Goal: Task Accomplishment & Management: Complete application form

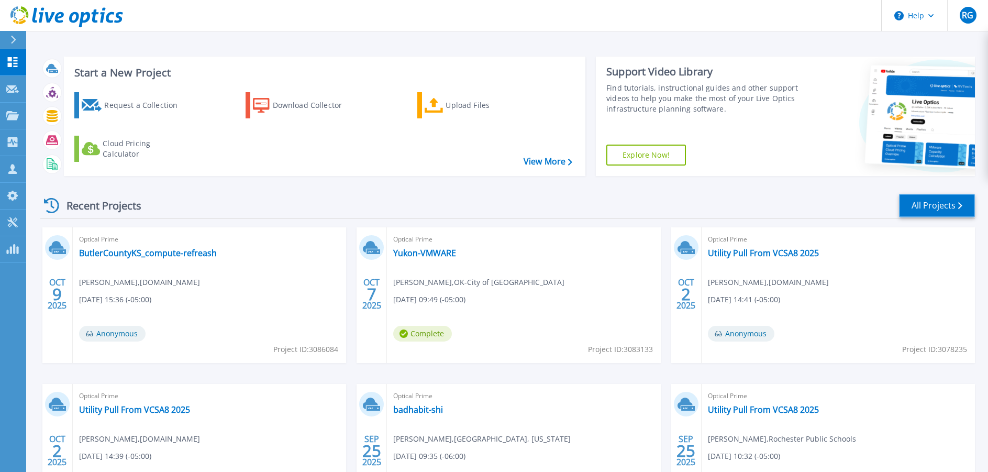
click at [942, 206] on link "All Projects" at bounding box center [937, 206] width 76 height 24
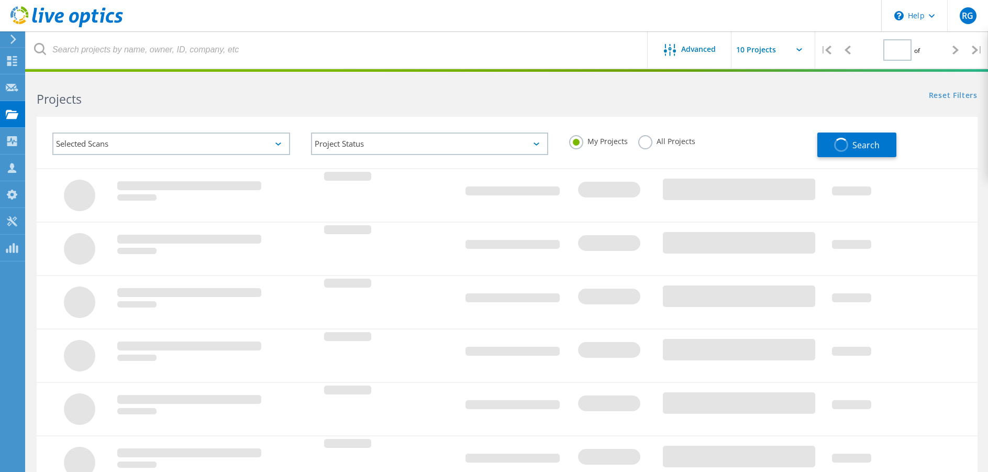
type input "1"
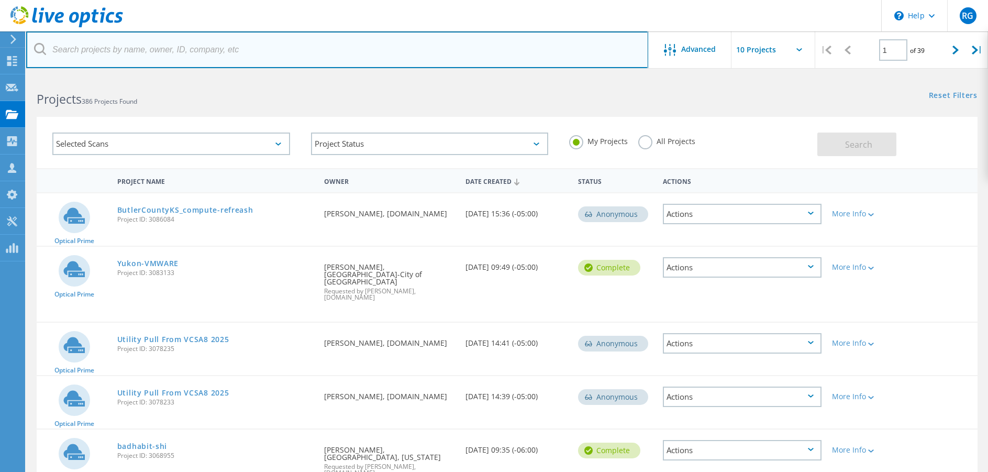
click at [90, 44] on input "text" at bounding box center [337, 49] width 622 height 37
paste input "KS-City of Leavenworth Public School"
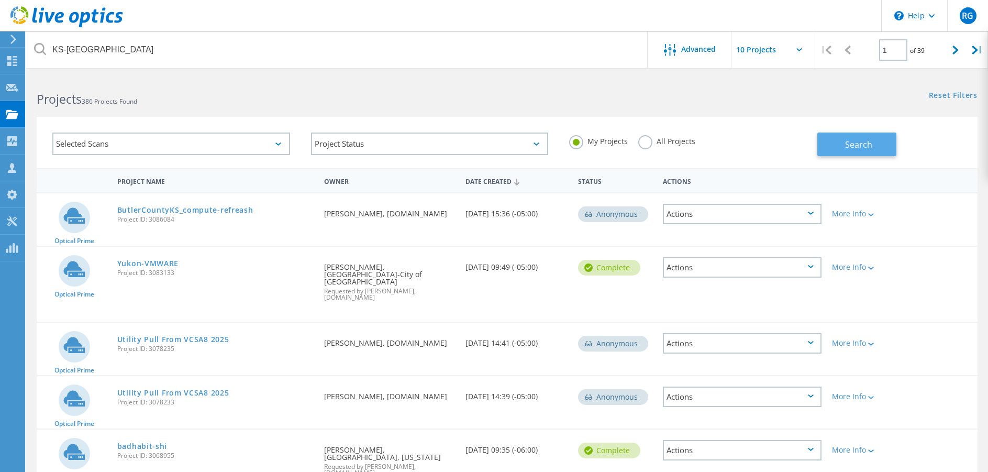
click at [836, 143] on button "Search" at bounding box center [856, 144] width 79 height 24
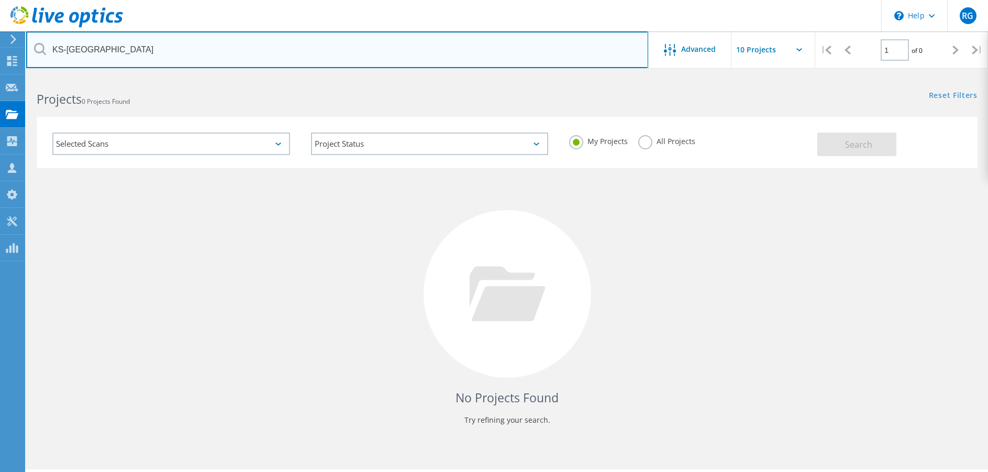
click at [204, 46] on input "KS-City of Leavenworth Public School" at bounding box center [337, 49] width 622 height 37
drag, startPoint x: 213, startPoint y: 48, endPoint x: 28, endPoint y: 43, distance: 184.3
click at [28, 43] on input "KS-City of Leavenworth Public School" at bounding box center [337, 49] width 622 height 37
paste input "Josh Rood"
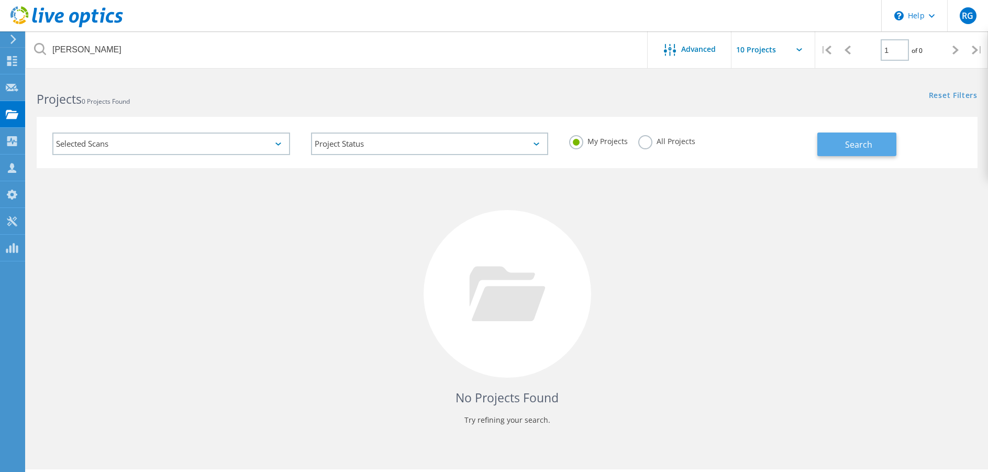
click at [842, 146] on button "Search" at bounding box center [856, 144] width 79 height 24
click at [648, 142] on label "All Projects" at bounding box center [666, 140] width 57 height 10
click at [0, 0] on input "All Projects" at bounding box center [0, 0] width 0 height 0
click at [862, 141] on span "Search" at bounding box center [858, 145] width 27 height 12
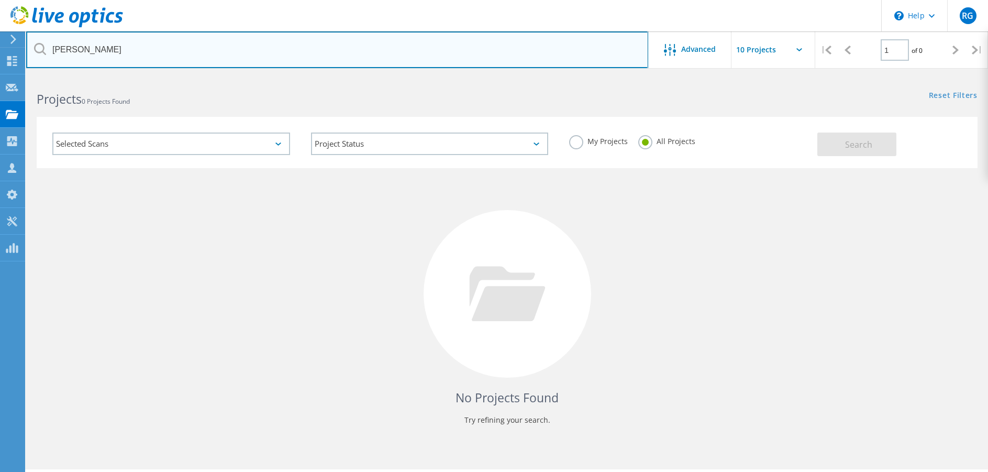
click at [93, 48] on input "Josh Rood" at bounding box center [337, 49] width 622 height 37
type input "Josh"
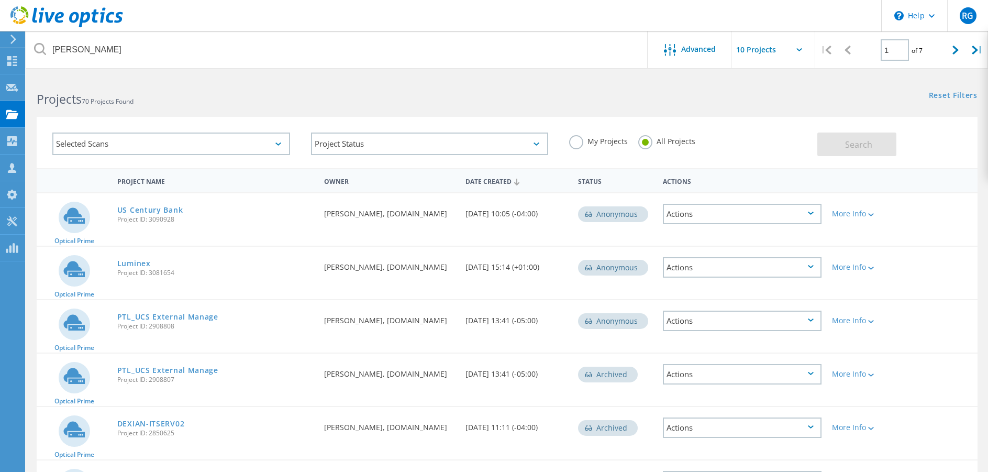
click at [579, 145] on label "My Projects" at bounding box center [598, 140] width 59 height 10
click at [0, 0] on input "My Projects" at bounding box center [0, 0] width 0 height 0
click at [855, 144] on span "Search" at bounding box center [858, 145] width 27 height 12
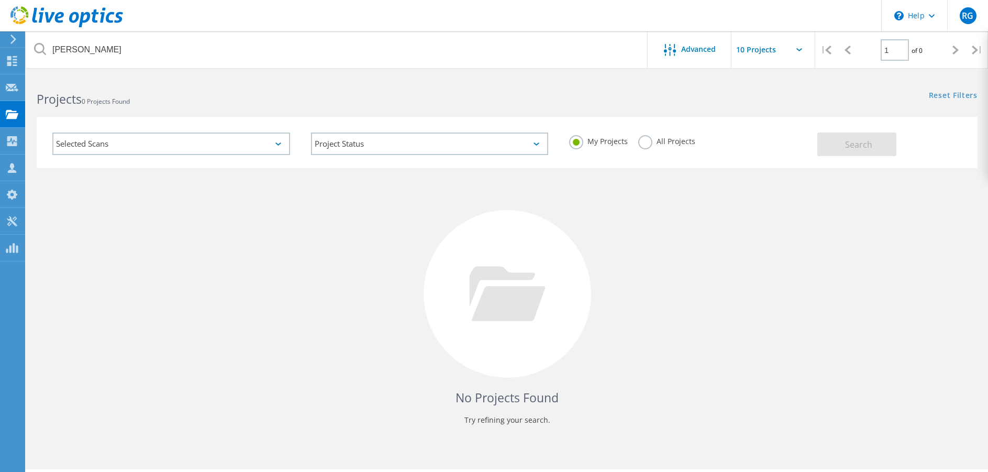
click at [796, 47] on input "text" at bounding box center [783, 49] width 105 height 37
click at [791, 133] on div "Show 40 Projects" at bounding box center [784, 128] width 104 height 17
type input "Show 40 Projects"
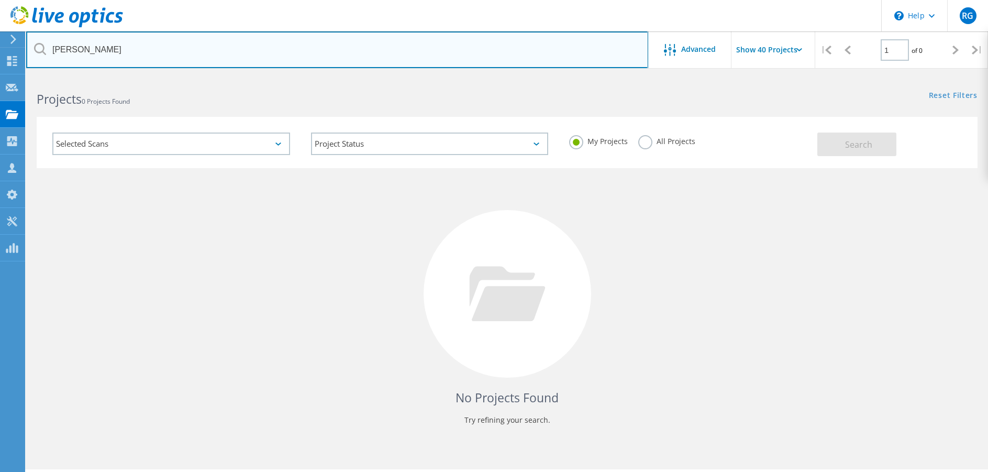
click at [548, 46] on input "Josh" at bounding box center [337, 49] width 622 height 37
type input "J"
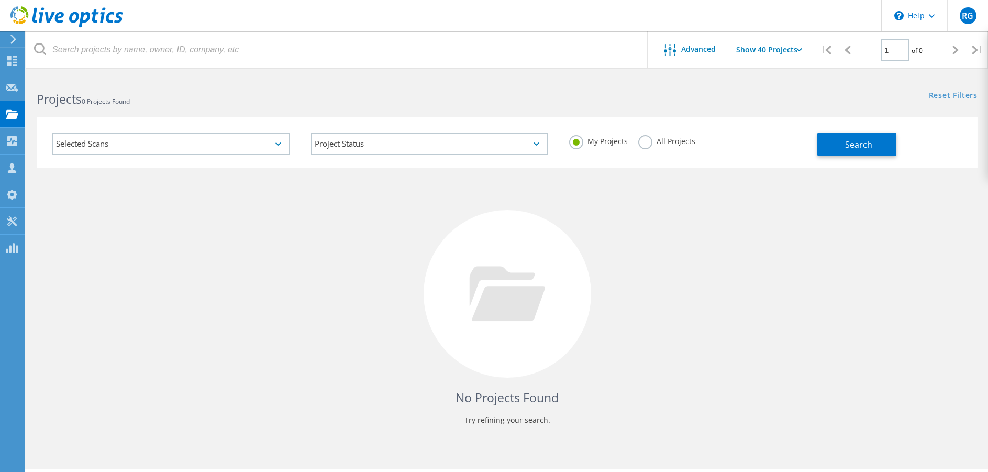
click at [474, 103] on h2 "Projects 0 Projects Found" at bounding box center [267, 99] width 460 height 17
click at [850, 146] on span "Search" at bounding box center [858, 145] width 27 height 12
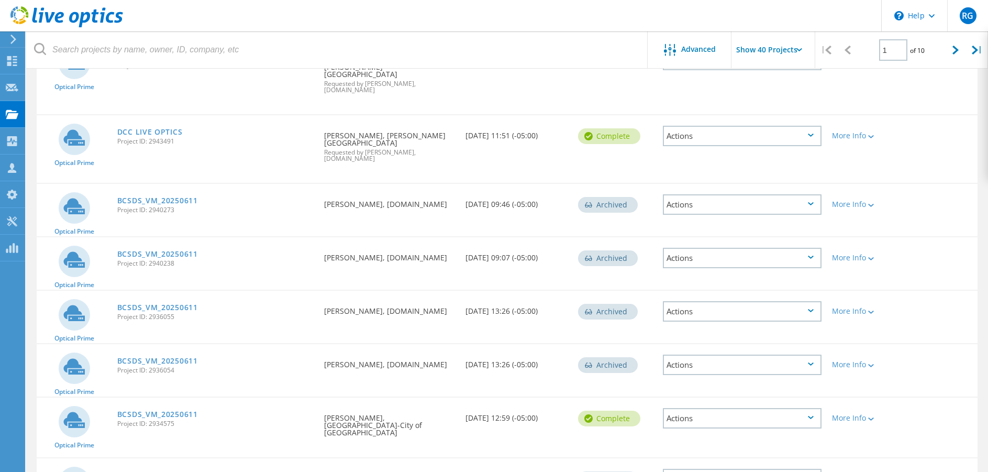
scroll to position [2004, 0]
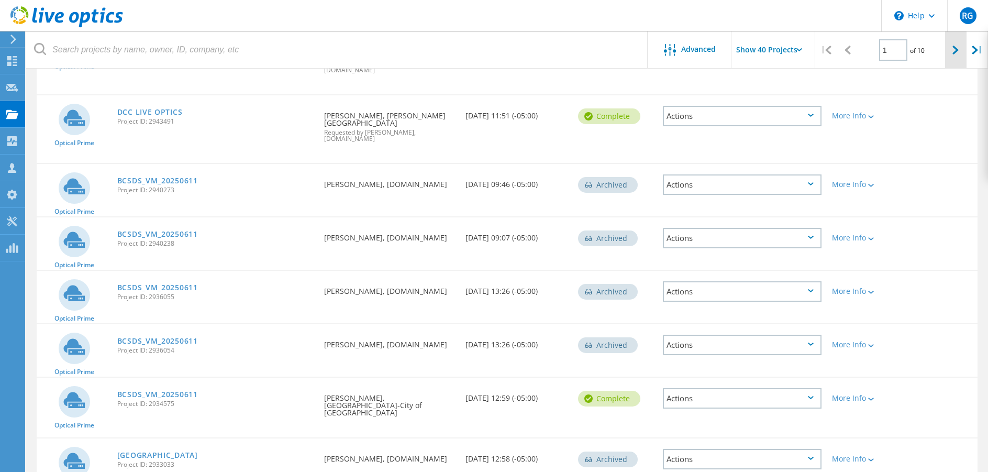
click at [956, 49] on icon at bounding box center [955, 50] width 6 height 9
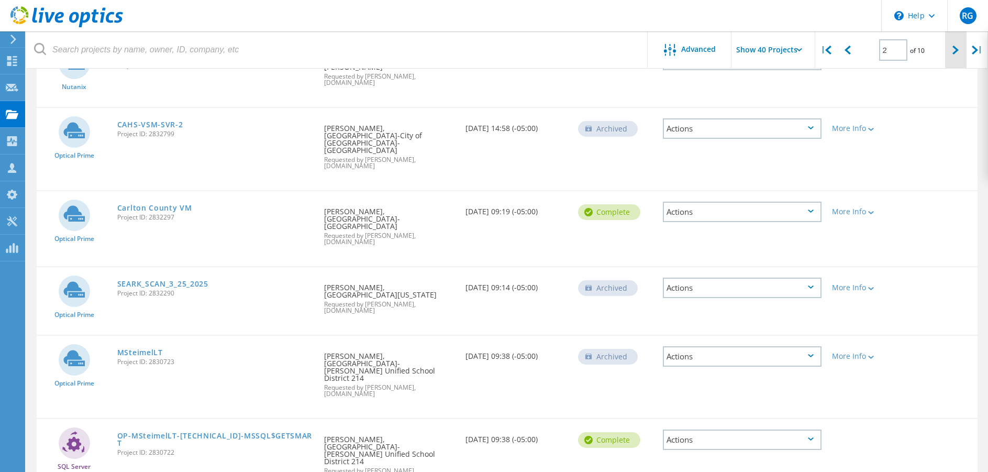
click at [959, 43] on div at bounding box center [955, 49] width 21 height 37
type input "3"
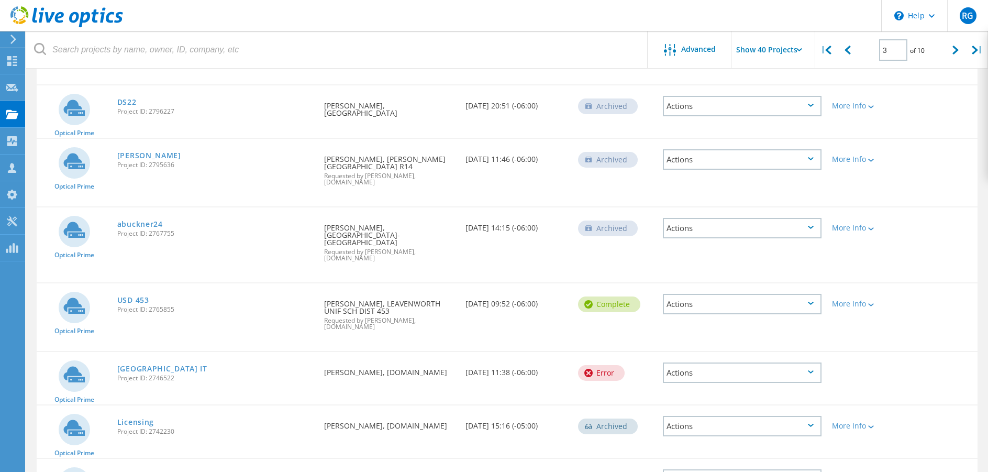
scroll to position [172, 0]
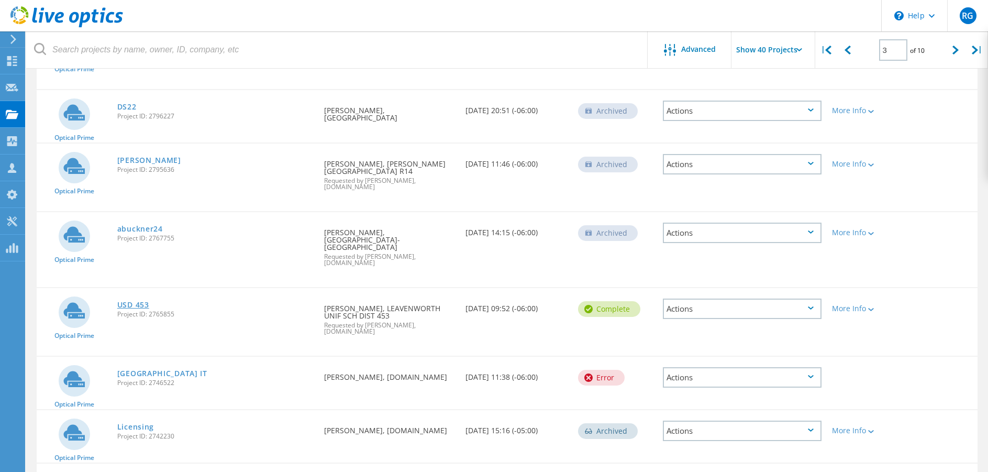
click at [138, 301] on link "USD 453" at bounding box center [133, 304] width 32 height 7
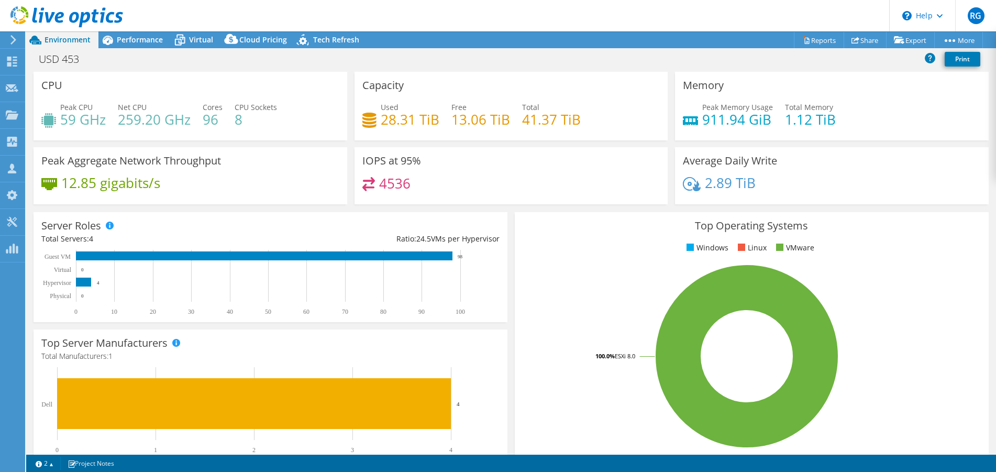
select select "USEast"
select select "USD"
click at [143, 37] on span "Performance" at bounding box center [140, 40] width 46 height 10
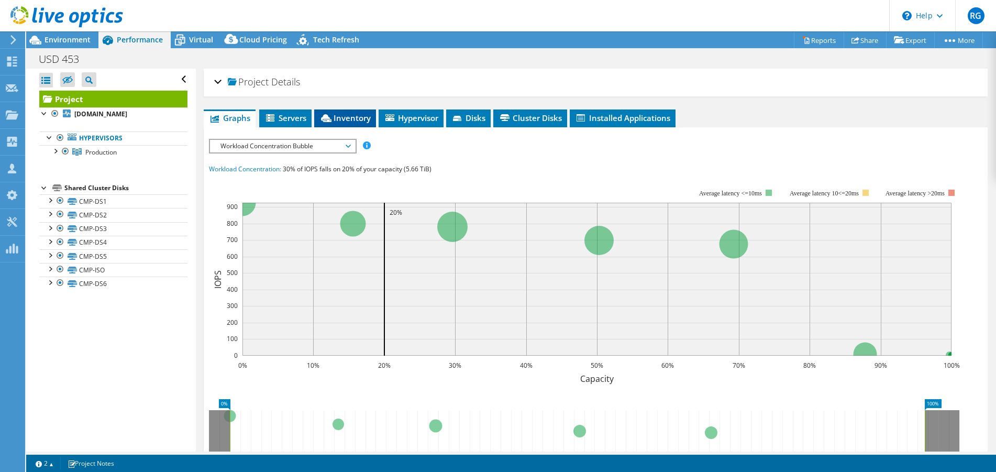
click at [356, 118] on span "Inventory" at bounding box center [344, 118] width 51 height 10
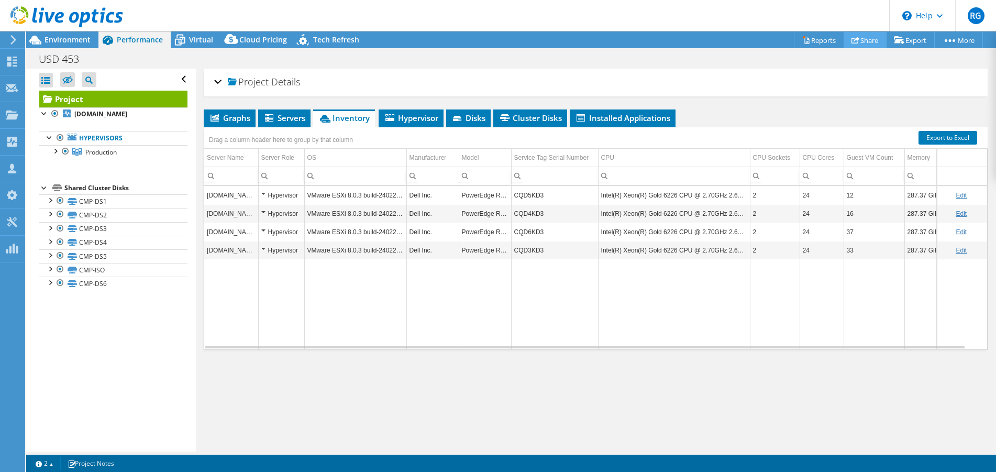
click at [862, 40] on link "Share" at bounding box center [864, 40] width 43 height 16
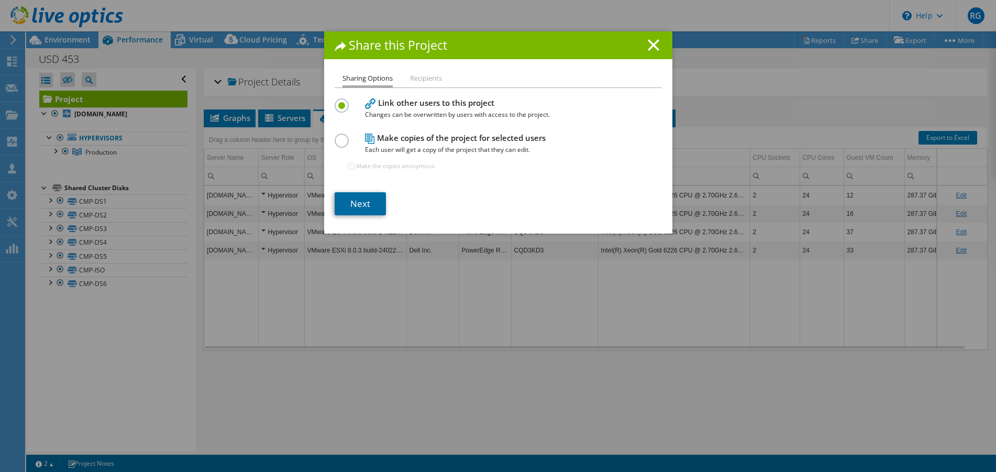
click at [370, 206] on link "Next" at bounding box center [360, 203] width 51 height 23
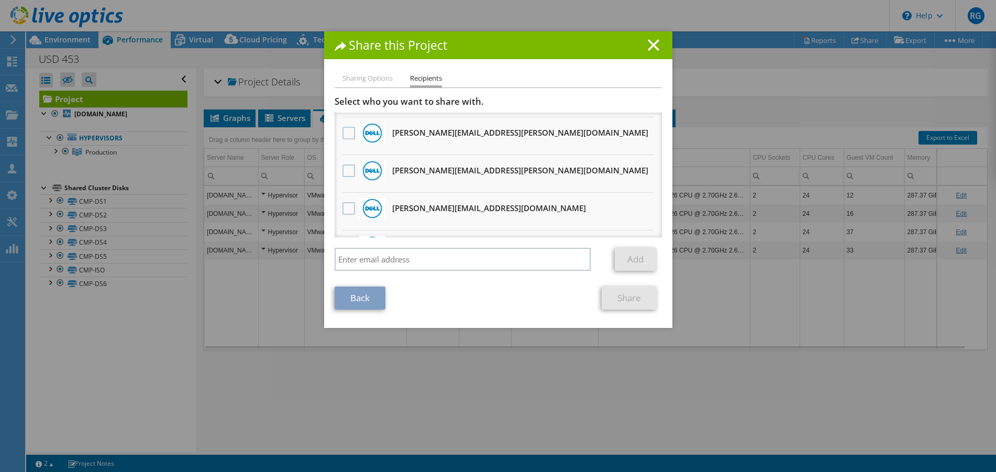
scroll to position [481, 0]
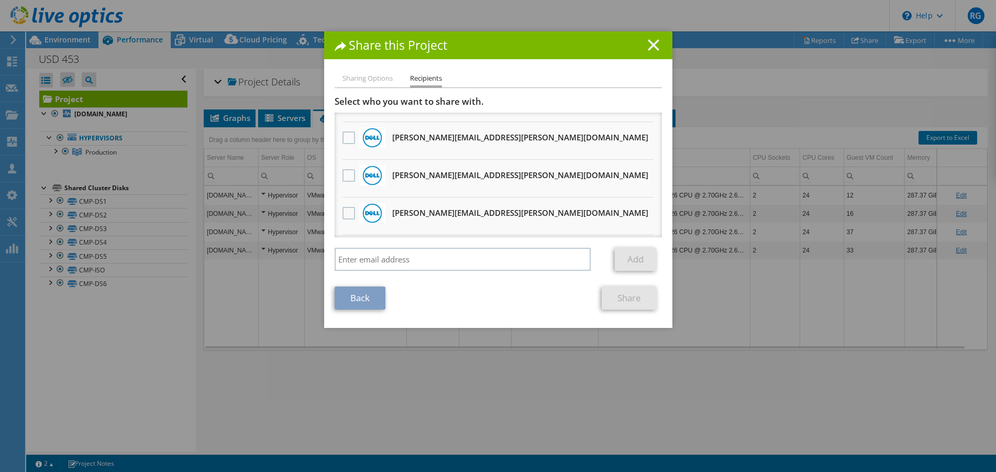
click at [648, 46] on line at bounding box center [653, 45] width 10 height 10
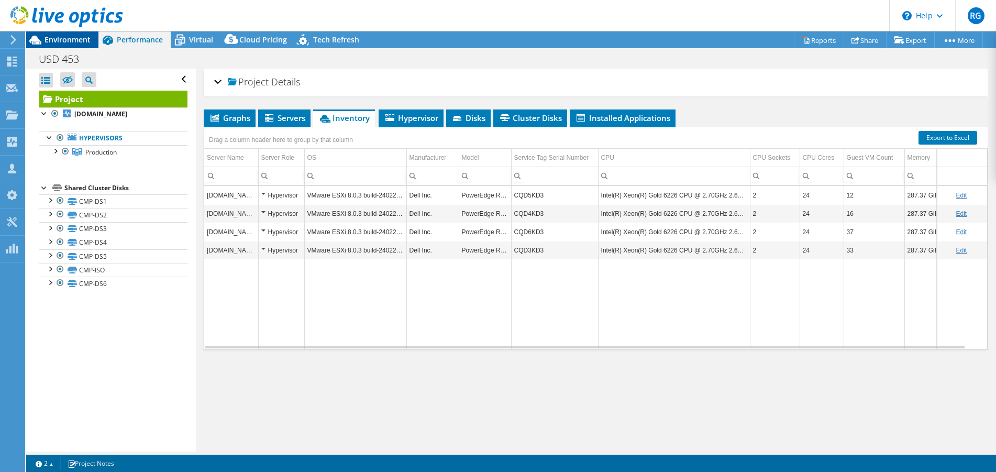
click at [76, 36] on span "Environment" at bounding box center [67, 40] width 46 height 10
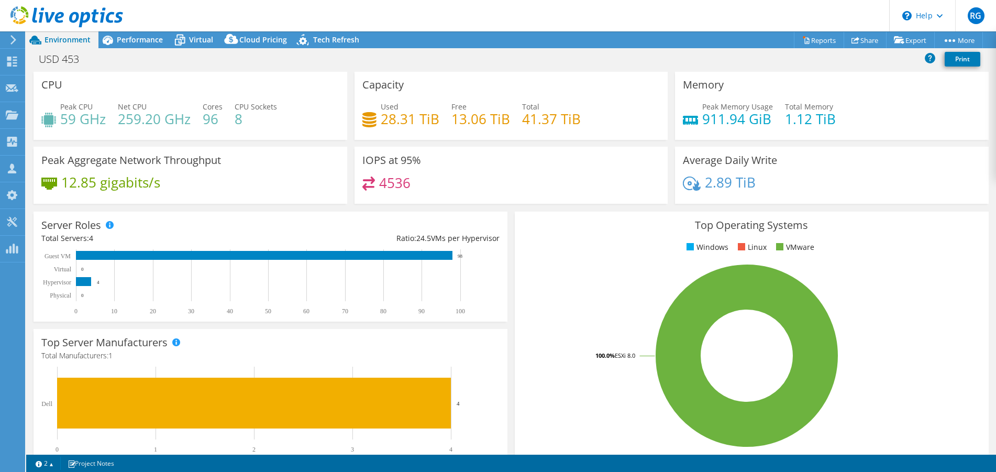
scroll to position [0, 0]
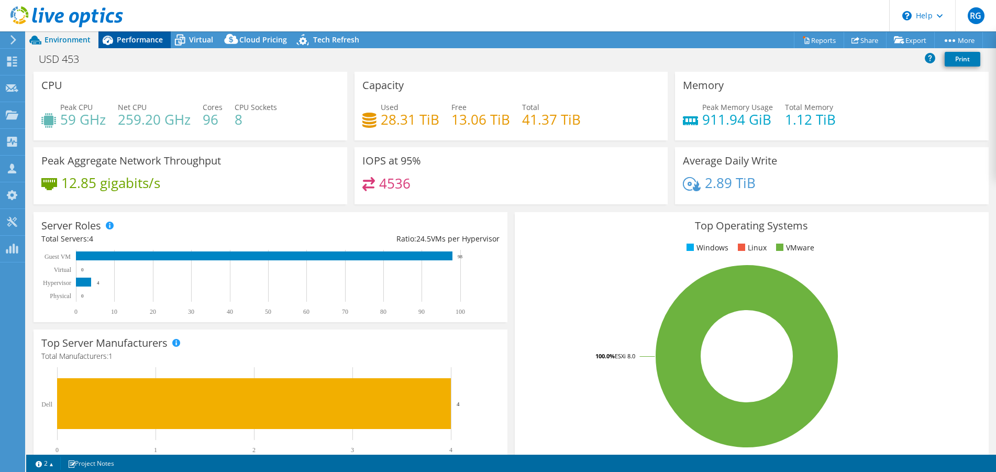
click at [130, 37] on span "Performance" at bounding box center [140, 40] width 46 height 10
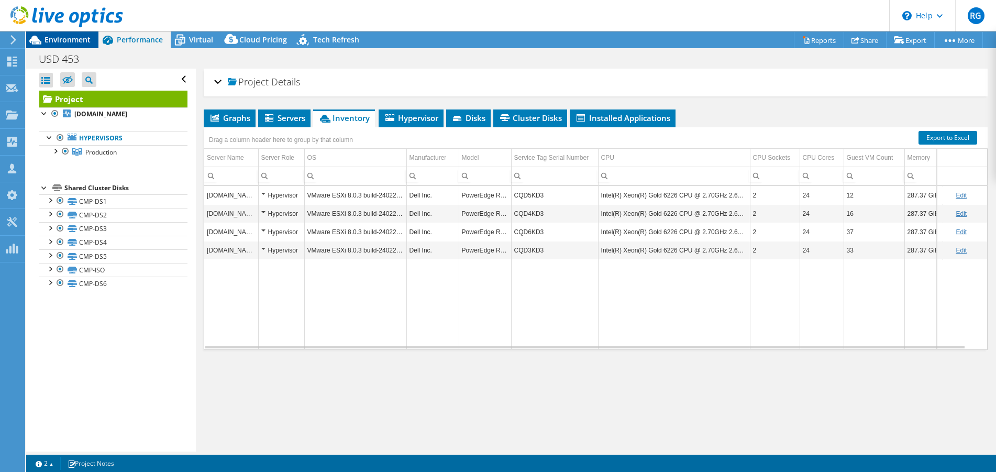
click at [59, 41] on span "Environment" at bounding box center [67, 40] width 46 height 10
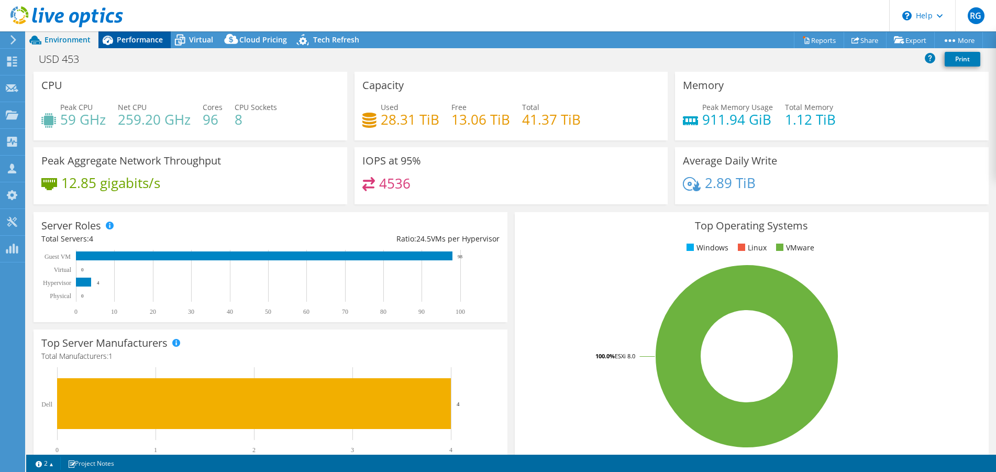
click at [134, 37] on span "Performance" at bounding box center [140, 40] width 46 height 10
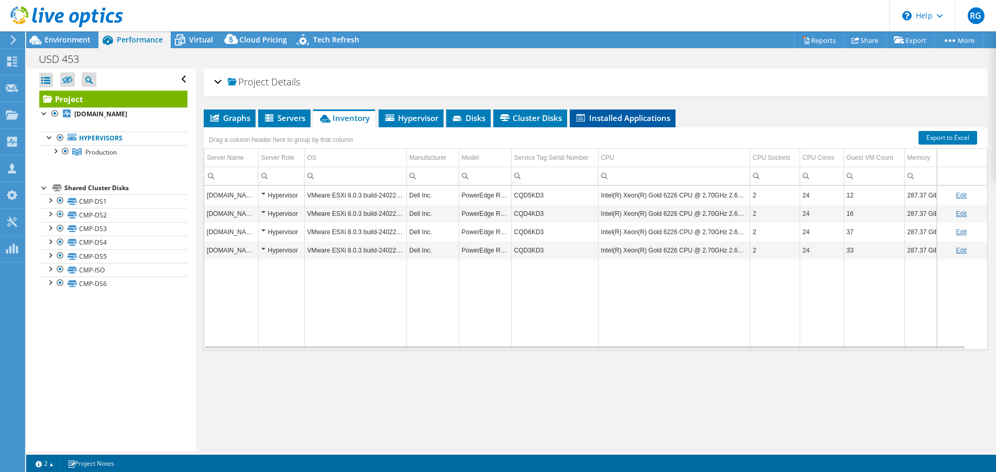
click at [649, 119] on span "Installed Applications" at bounding box center [622, 118] width 95 height 10
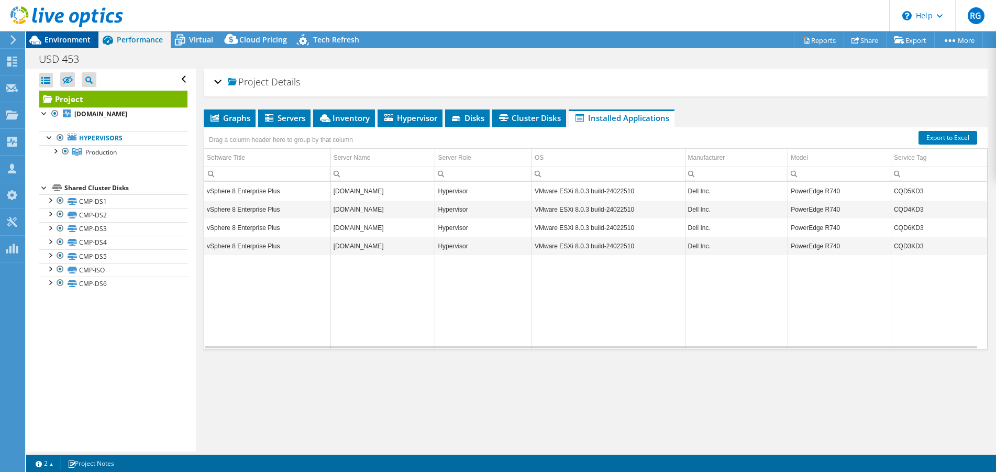
click at [74, 37] on span "Environment" at bounding box center [67, 40] width 46 height 10
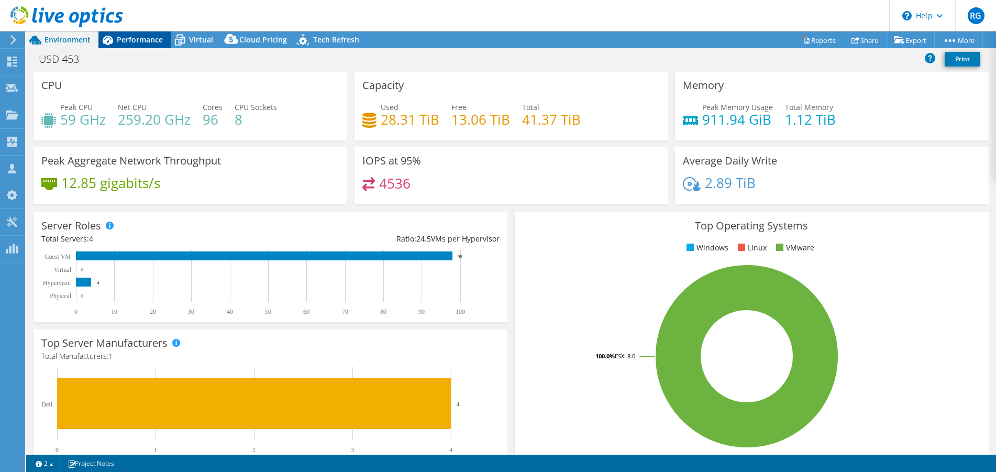
click at [137, 39] on span "Performance" at bounding box center [140, 40] width 46 height 10
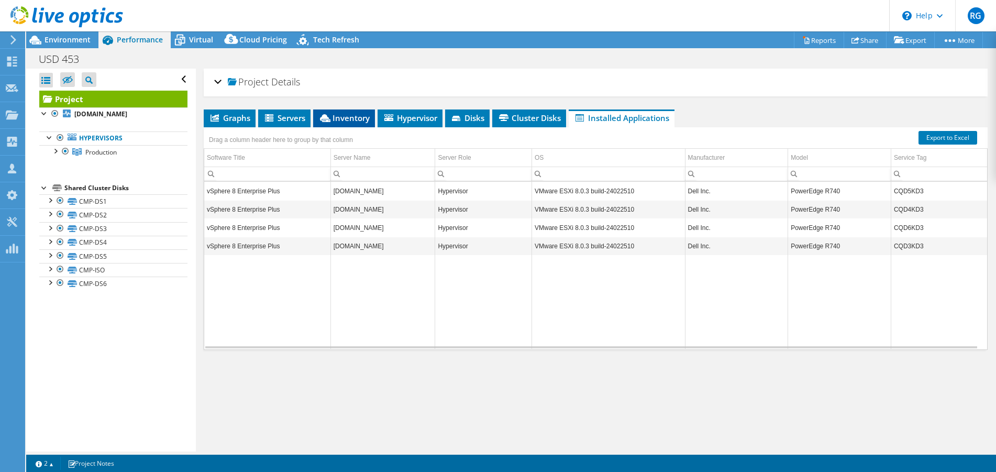
click at [353, 120] on span "Inventory" at bounding box center [343, 118] width 51 height 10
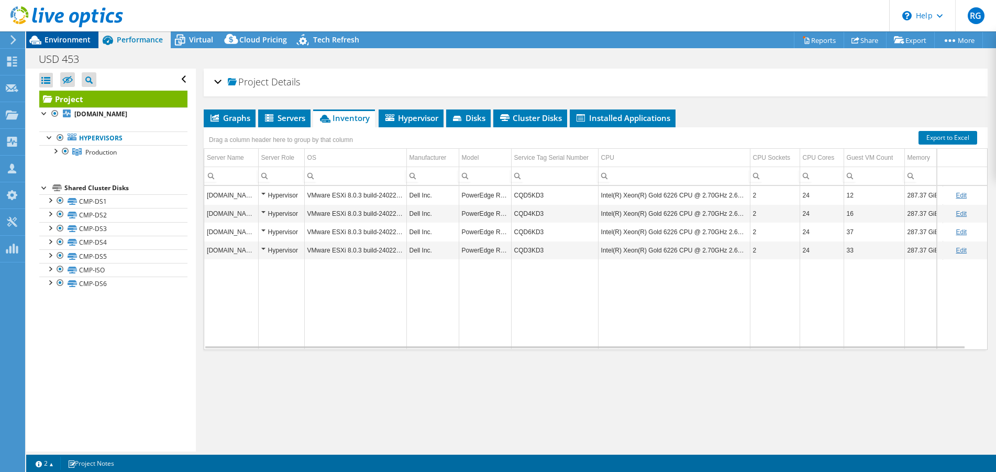
click at [73, 39] on span "Environment" at bounding box center [67, 40] width 46 height 10
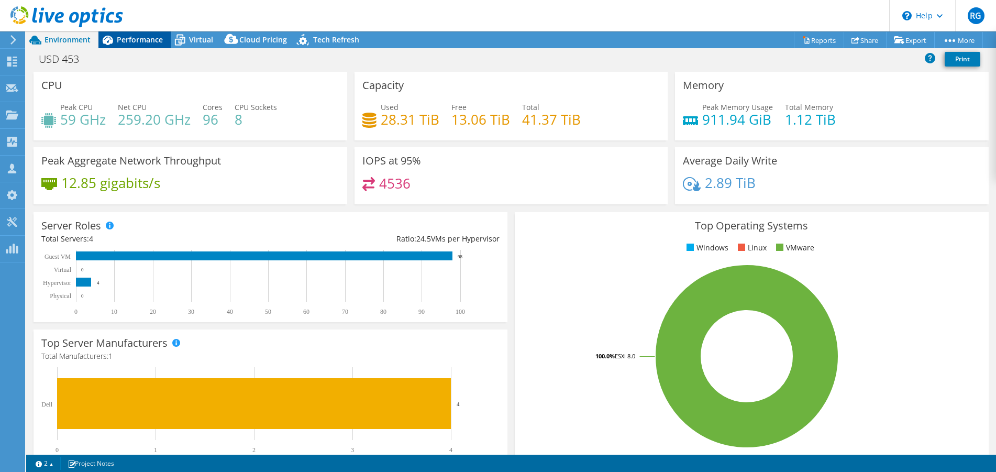
click at [133, 39] on span "Performance" at bounding box center [140, 40] width 46 height 10
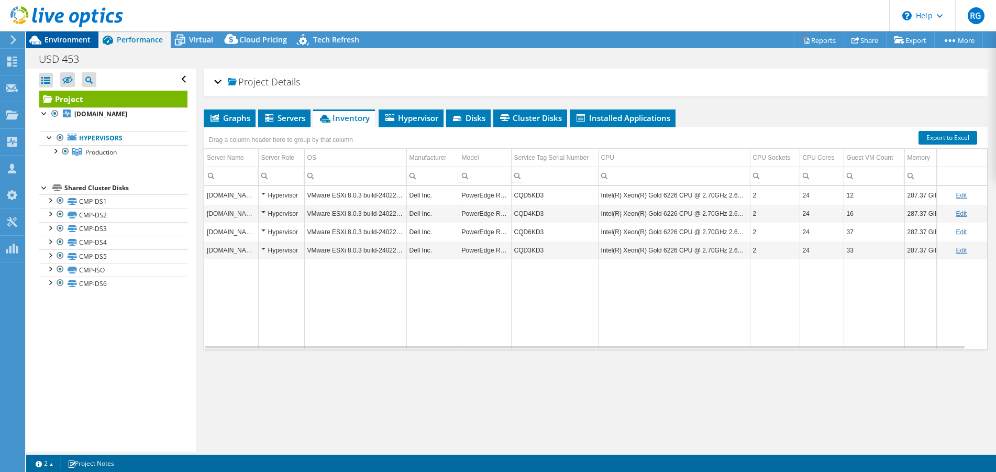
click at [76, 36] on span "Environment" at bounding box center [67, 40] width 46 height 10
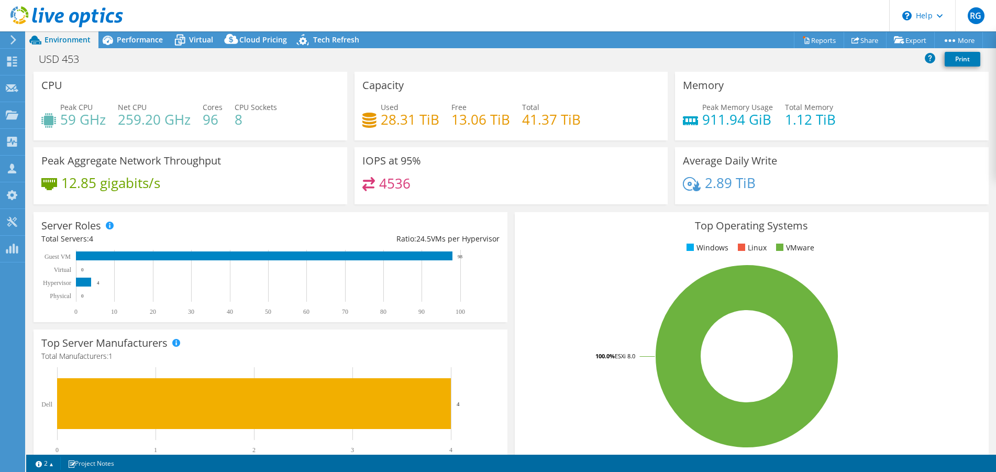
click at [386, 185] on h4 "4536" at bounding box center [394, 183] width 31 height 12
click at [385, 183] on h4 "4536" at bounding box center [394, 183] width 31 height 12
click at [141, 39] on span "Performance" at bounding box center [140, 40] width 46 height 10
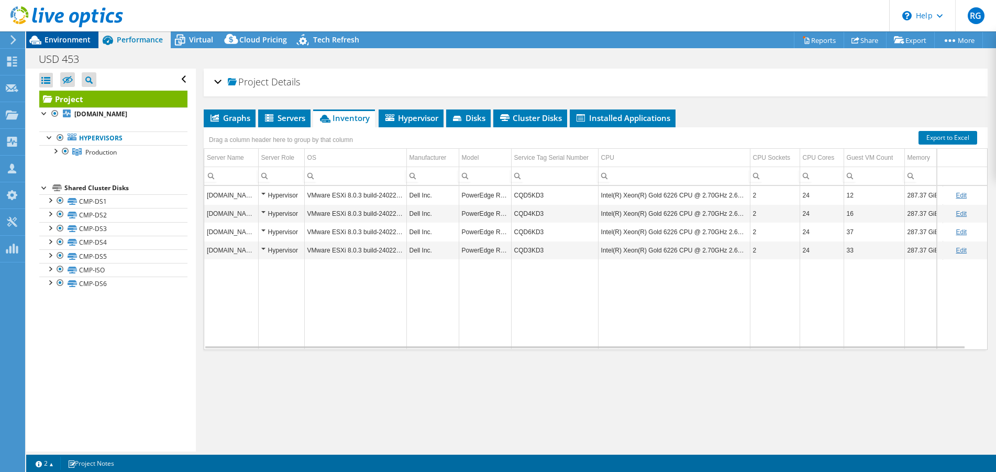
click at [64, 37] on span "Environment" at bounding box center [67, 40] width 46 height 10
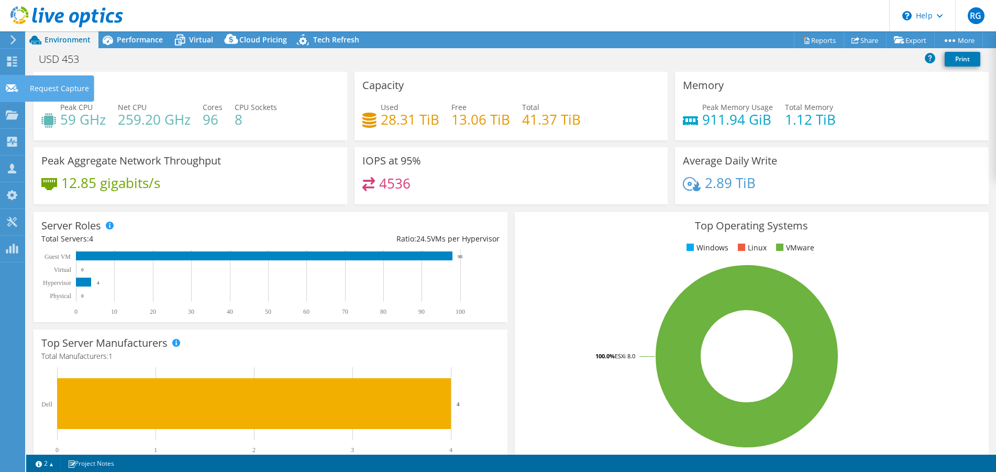
click at [8, 88] on use at bounding box center [12, 88] width 13 height 8
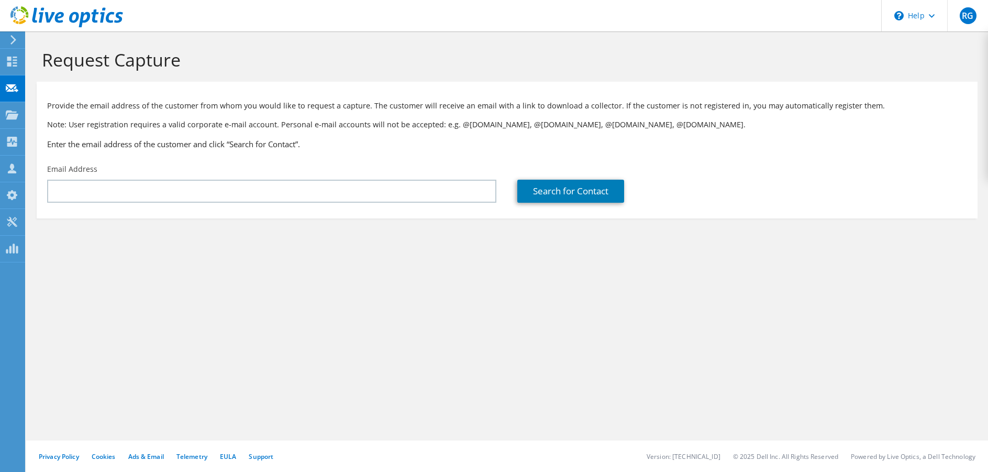
click at [115, 190] on input "text" at bounding box center [271, 191] width 449 height 23
drag, startPoint x: 0, startPoint y: 0, endPoint x: 115, endPoint y: 190, distance: 221.8
type input "terry.pike@lvpioneers.org"
click at [562, 191] on link "Search for Contact" at bounding box center [570, 191] width 107 height 23
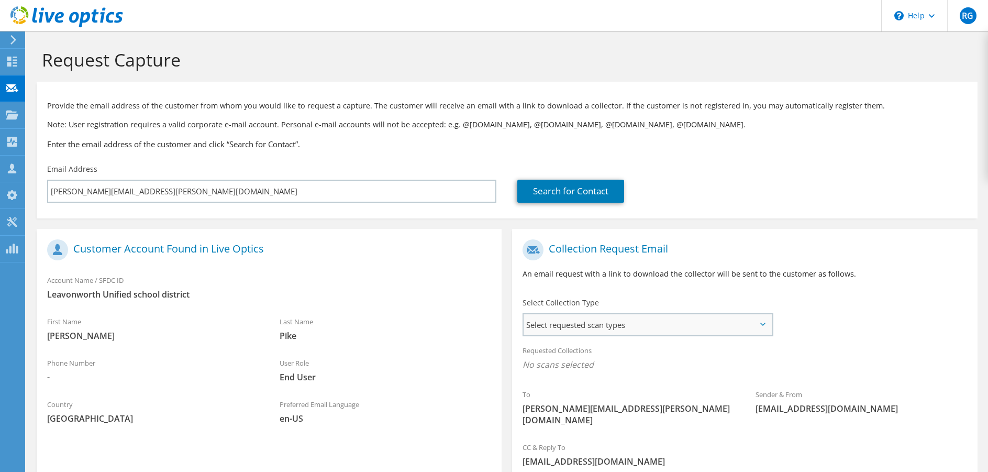
click at [673, 319] on span "Select requested scan types" at bounding box center [648, 324] width 248 height 21
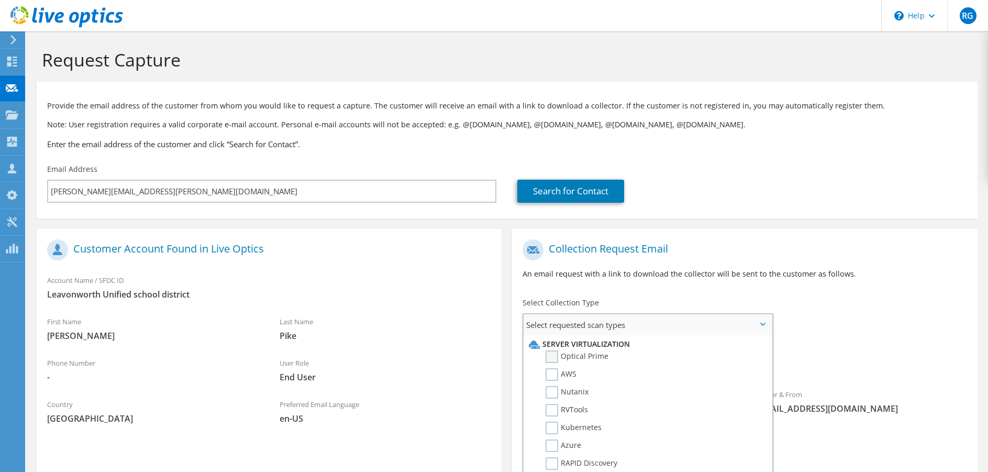
click at [572, 355] on label "Optical Prime" at bounding box center [576, 356] width 63 height 13
click at [0, 0] on input "Optical Prime" at bounding box center [0, 0] width 0 height 0
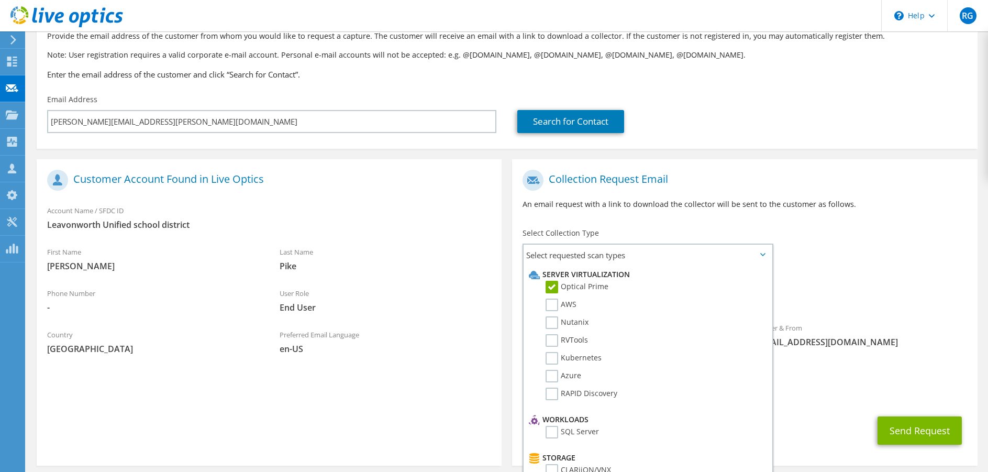
scroll to position [70, 0]
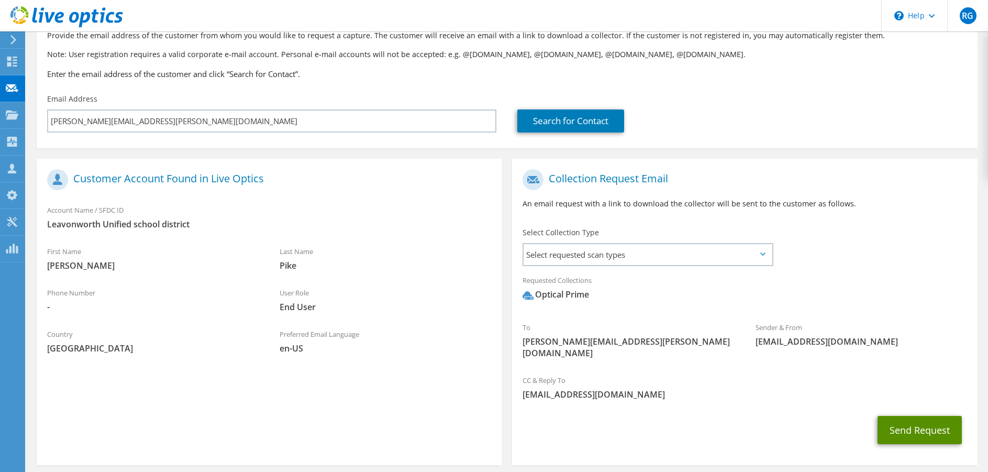
click at [916, 419] on button "Send Request" at bounding box center [919, 430] width 84 height 28
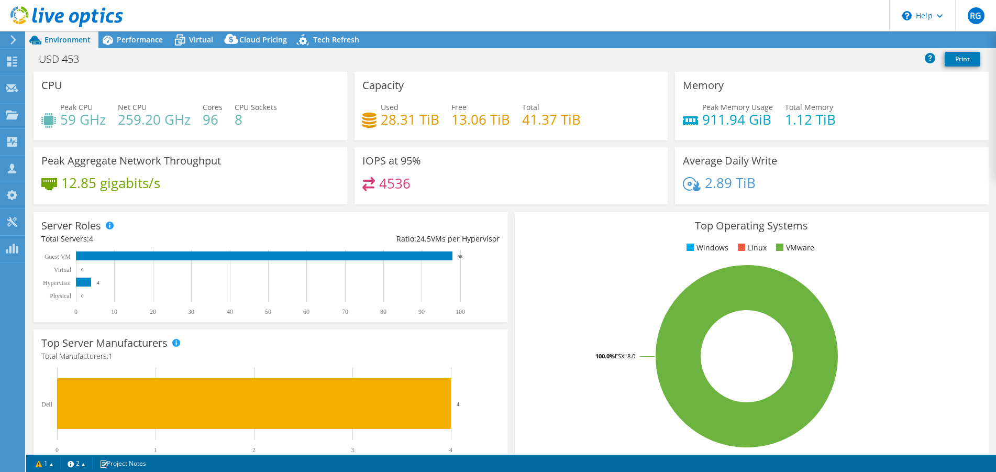
select select "USEast"
select select "USD"
click at [135, 38] on span "Performance" at bounding box center [140, 40] width 46 height 10
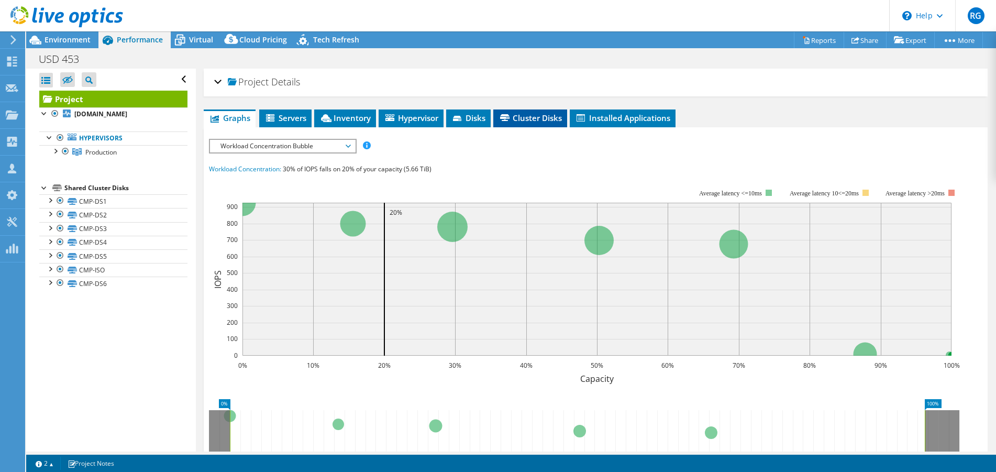
click at [538, 120] on span "Cluster Disks" at bounding box center [529, 118] width 63 height 10
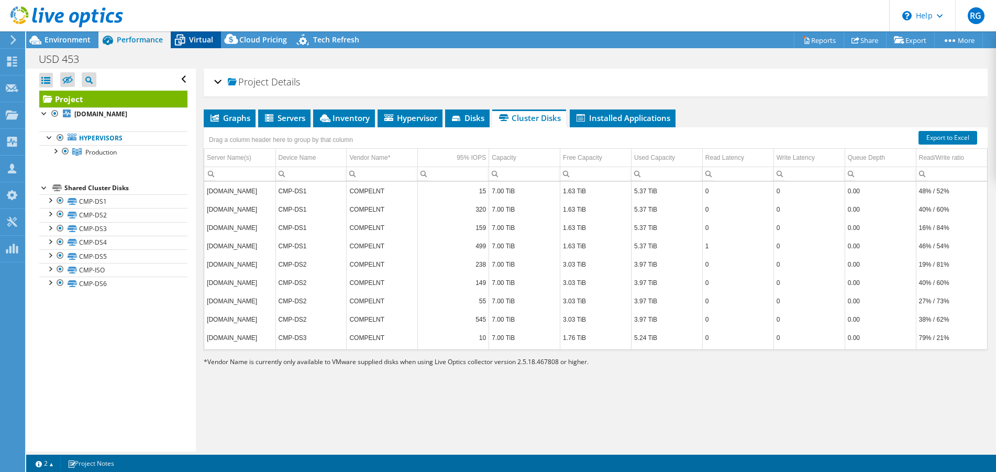
click at [193, 40] on span "Virtual" at bounding box center [201, 40] width 24 height 10
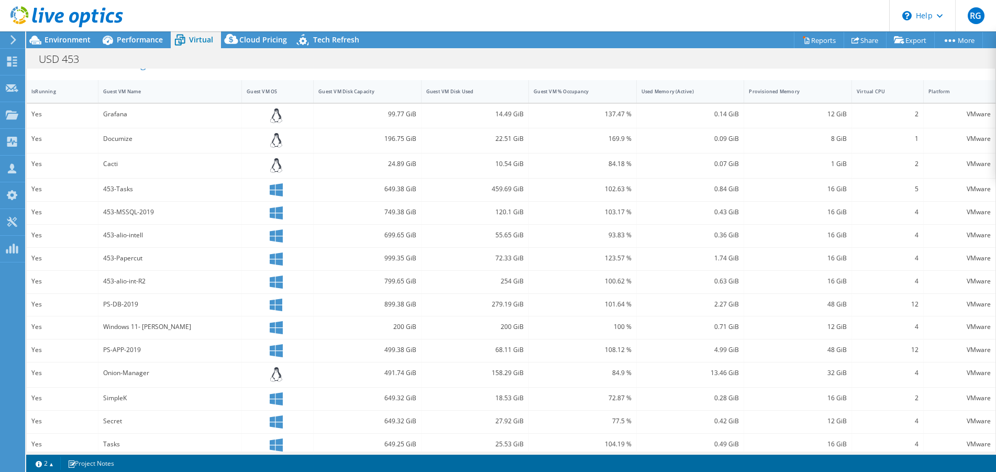
scroll to position [238, 0]
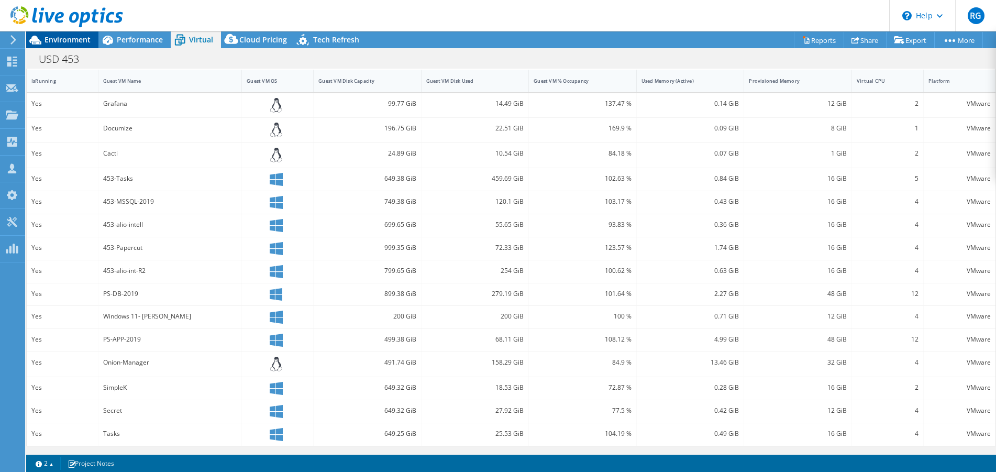
click at [52, 39] on span "Environment" at bounding box center [67, 40] width 46 height 10
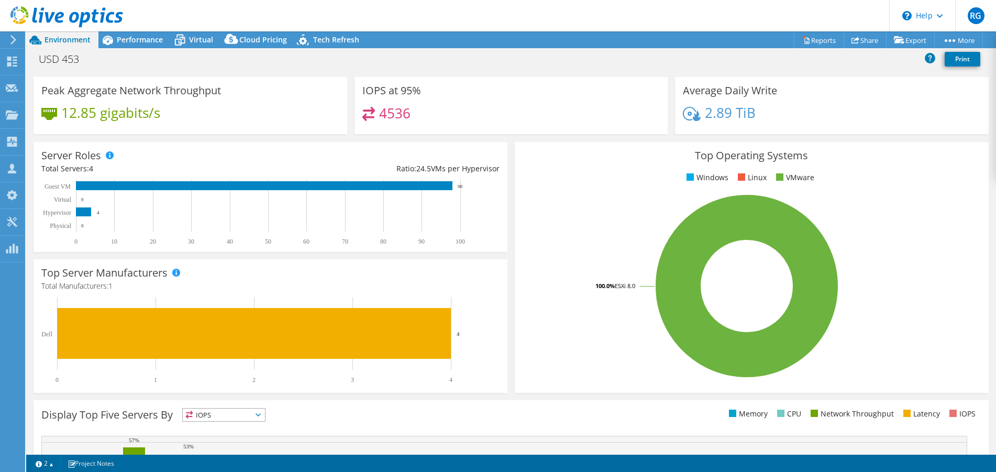
scroll to position [0, 0]
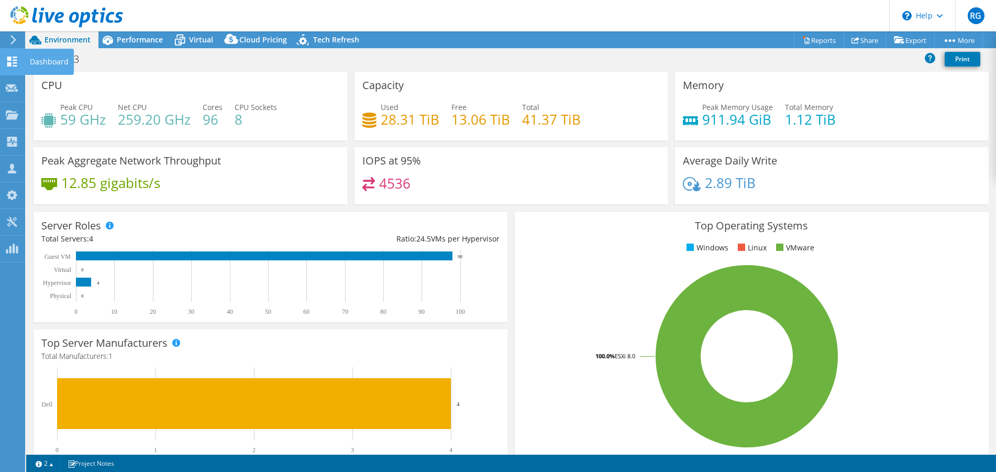
click at [12, 58] on icon at bounding box center [12, 62] width 13 height 10
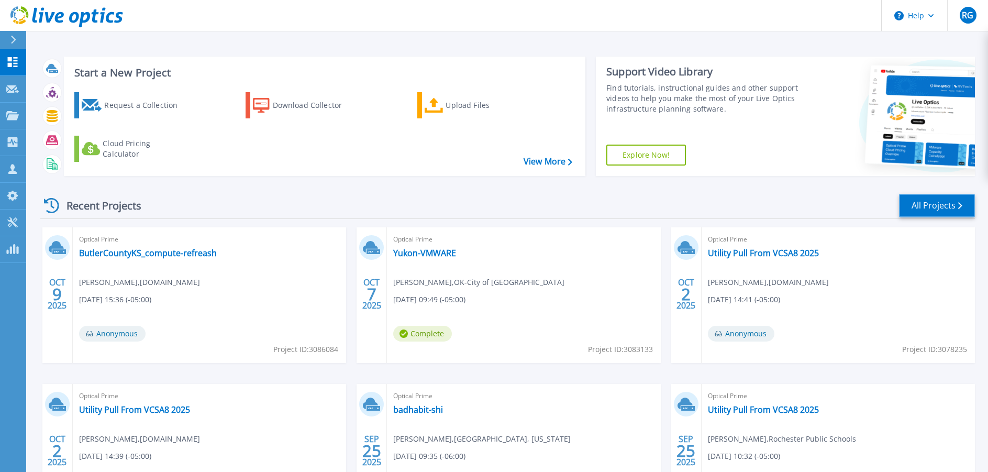
click at [929, 206] on link "All Projects" at bounding box center [937, 206] width 76 height 24
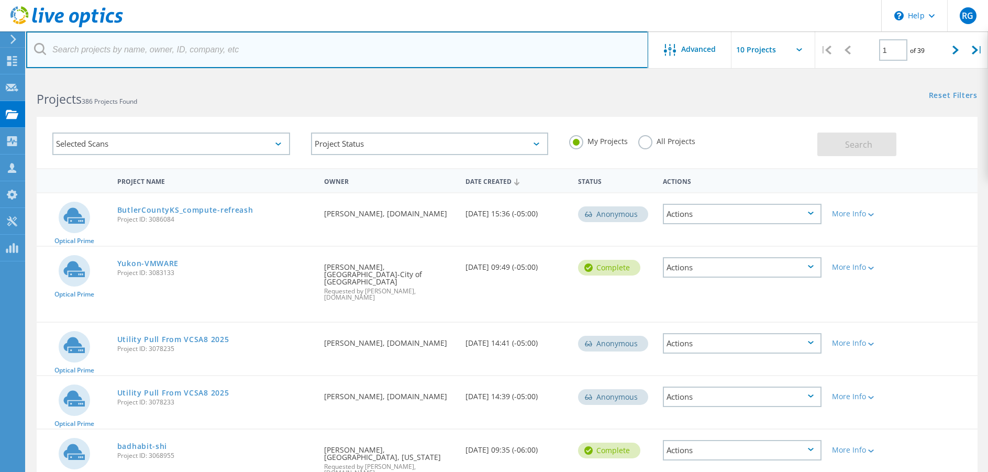
click at [62, 49] on input "text" at bounding box center [337, 49] width 622 height 37
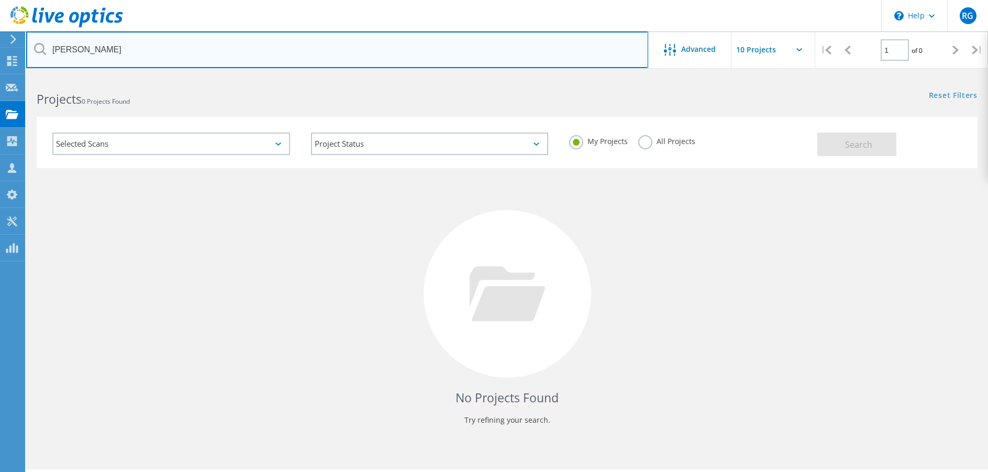
click at [94, 57] on input "[PERSON_NAME]" at bounding box center [337, 49] width 622 height 37
drag, startPoint x: 94, startPoint y: 57, endPoint x: 51, endPoint y: 51, distance: 43.8
click at [51, 51] on input "[PERSON_NAME]" at bounding box center [337, 49] width 622 height 37
type input "[PERSON_NAME]"
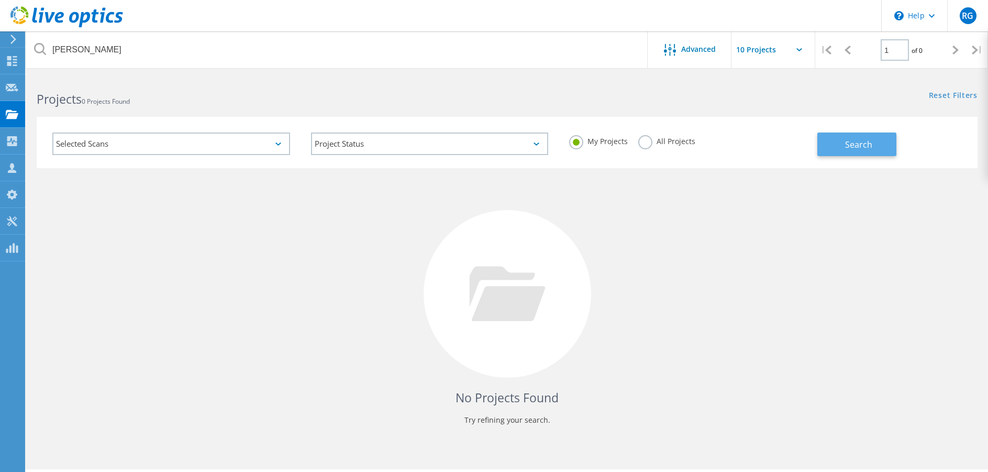
click at [853, 143] on span "Search" at bounding box center [858, 145] width 27 height 12
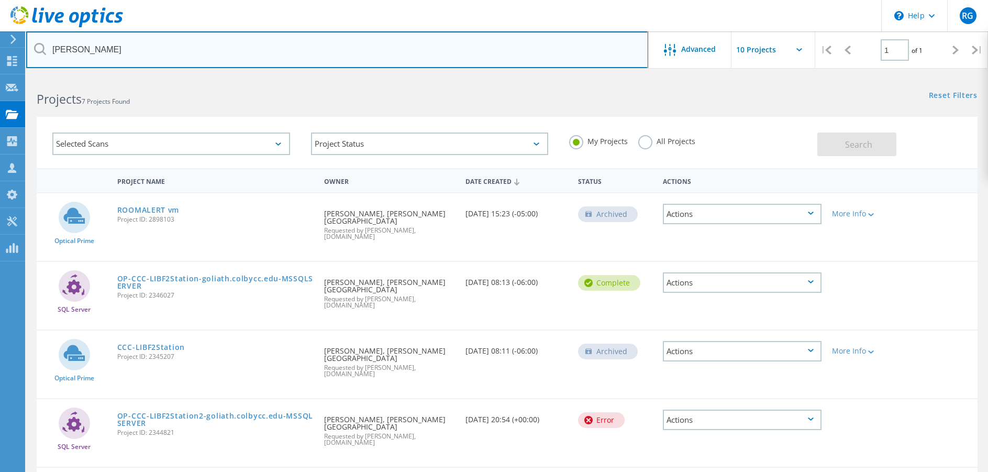
drag, startPoint x: 93, startPoint y: 53, endPoint x: 39, endPoint y: 46, distance: 54.3
click at [39, 46] on div "douglas" at bounding box center [336, 49] width 621 height 37
click at [186, 49] on input "text" at bounding box center [337, 49] width 622 height 37
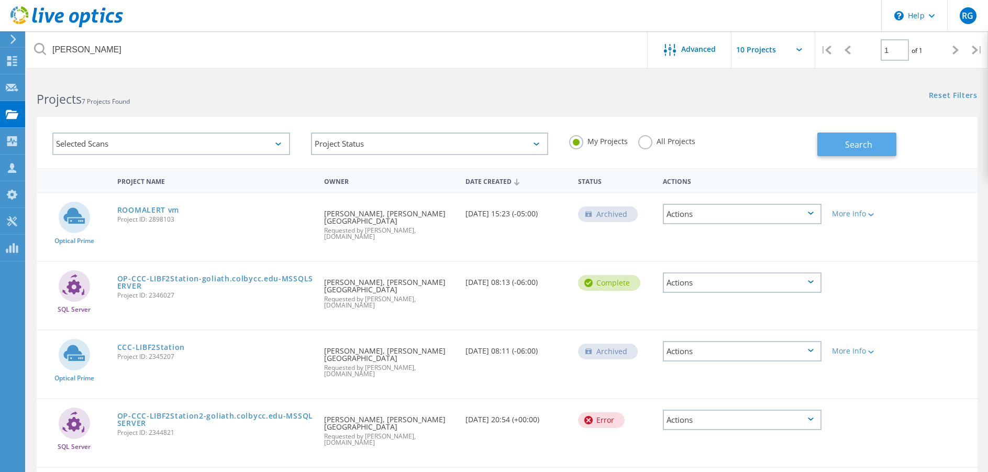
click at [850, 146] on span "Search" at bounding box center [858, 145] width 27 height 12
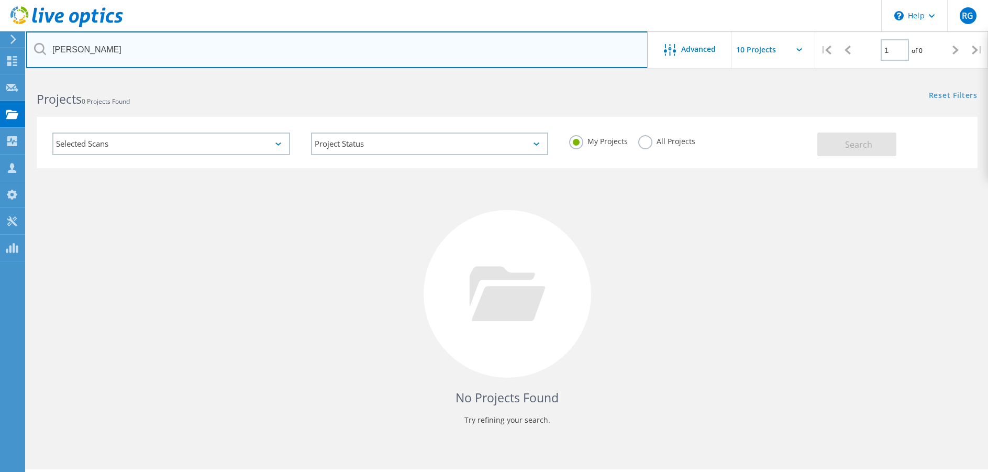
drag, startPoint x: 98, startPoint y: 51, endPoint x: 51, endPoint y: 46, distance: 47.9
click at [51, 46] on input "brandon" at bounding box center [337, 49] width 622 height 37
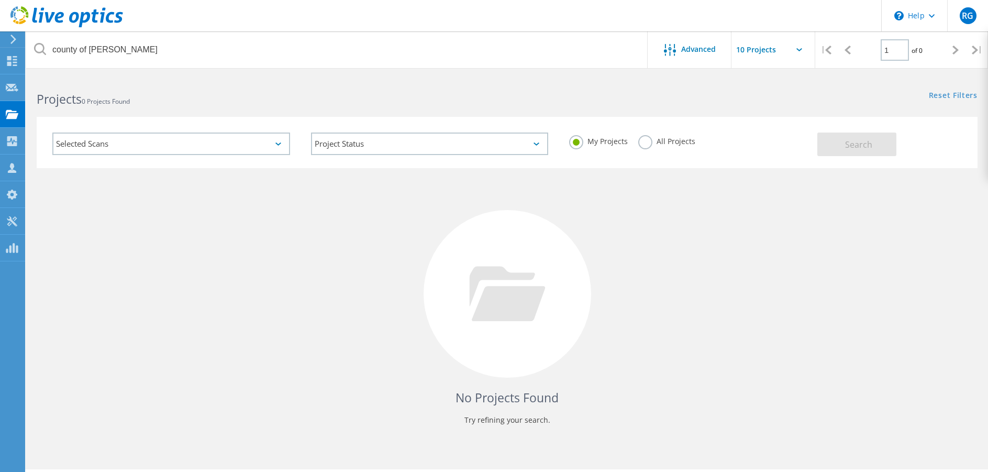
click at [645, 144] on label "All Projects" at bounding box center [666, 140] width 57 height 10
click at [0, 0] on input "All Projects" at bounding box center [0, 0] width 0 height 0
click at [876, 149] on button "Search" at bounding box center [856, 144] width 79 height 24
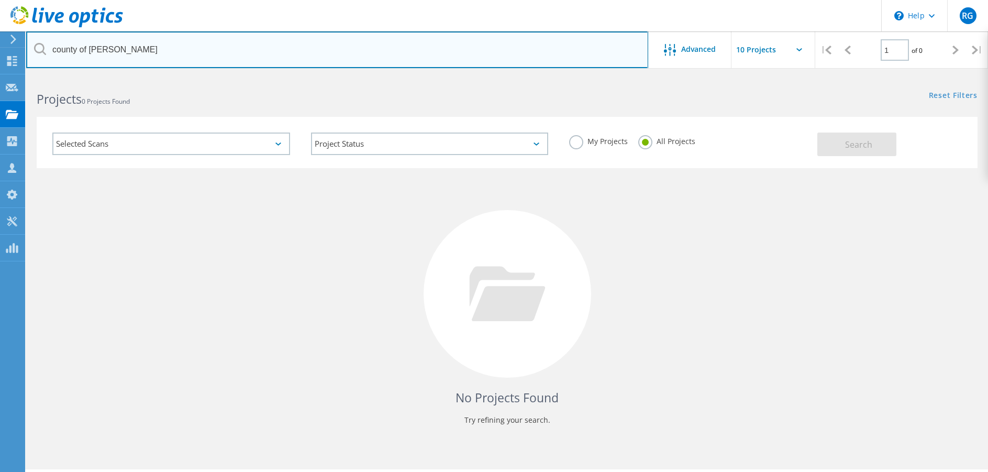
drag, startPoint x: 130, startPoint y: 52, endPoint x: 21, endPoint y: 46, distance: 108.5
click at [21, 76] on div "\n Help Explore Helpful Articles Contact Support RG Partner Team Member Robert …" at bounding box center [494, 288] width 988 height 425
drag, startPoint x: 130, startPoint y: 51, endPoint x: 53, endPoint y: 47, distance: 76.5
click at [53, 47] on input "countys of dougla" at bounding box center [337, 49] width 622 height 37
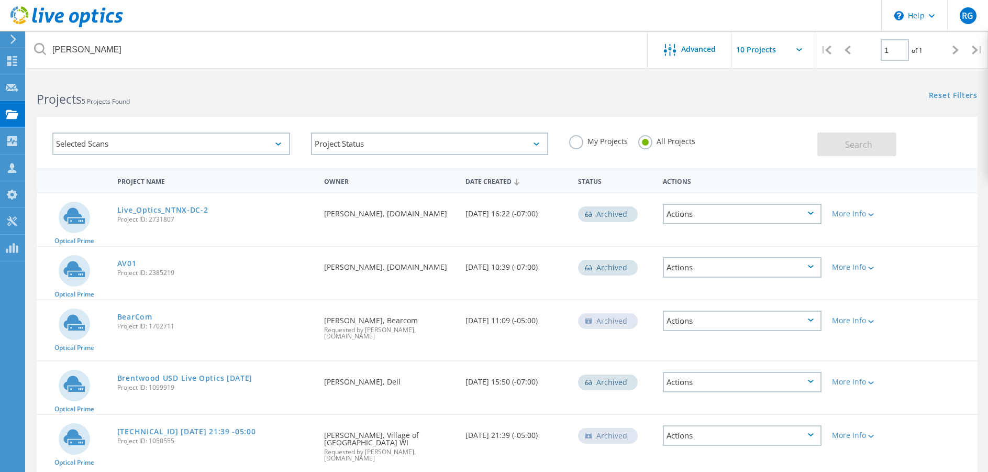
click at [578, 139] on label "My Projects" at bounding box center [598, 140] width 59 height 10
click at [0, 0] on input "My Projects" at bounding box center [0, 0] width 0 height 0
click at [858, 143] on span "Search" at bounding box center [858, 145] width 27 height 12
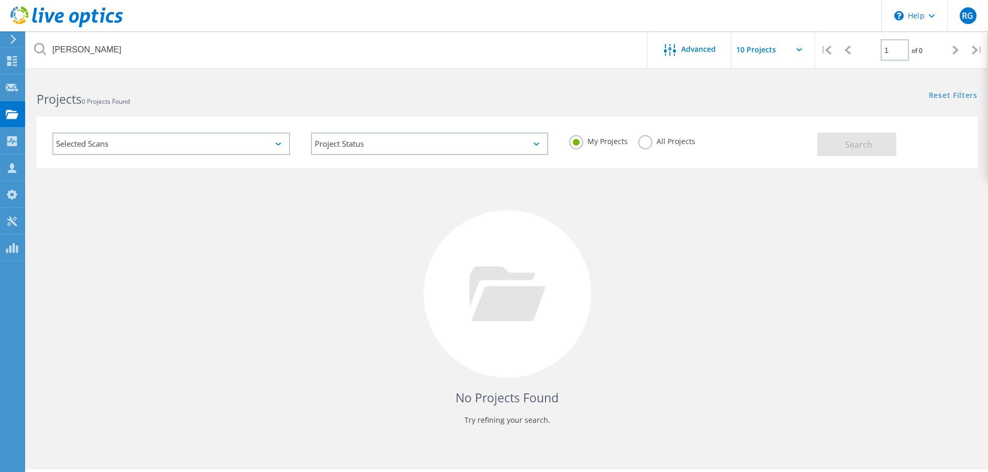
click at [647, 141] on label "All Projects" at bounding box center [666, 140] width 57 height 10
click at [0, 0] on input "All Projects" at bounding box center [0, 0] width 0 height 0
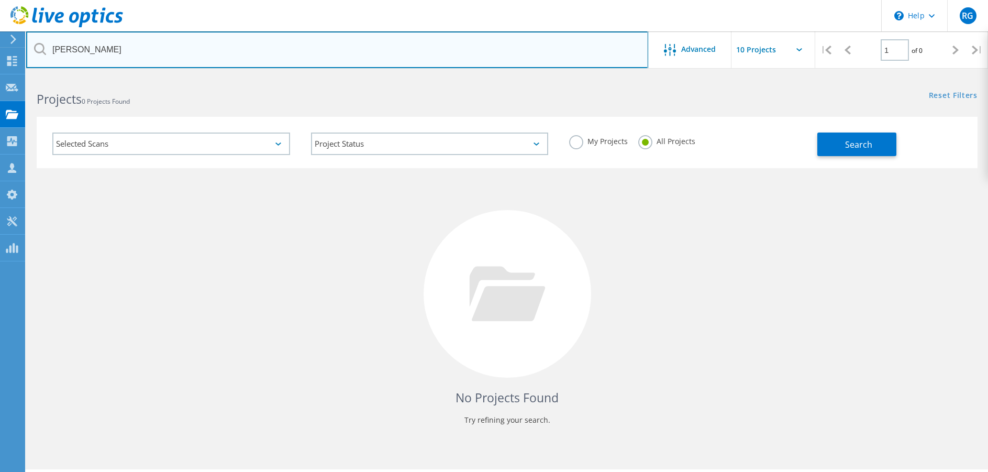
click at [103, 47] on input "Brent" at bounding box center [337, 49] width 622 height 37
type input "Brent Birkland"
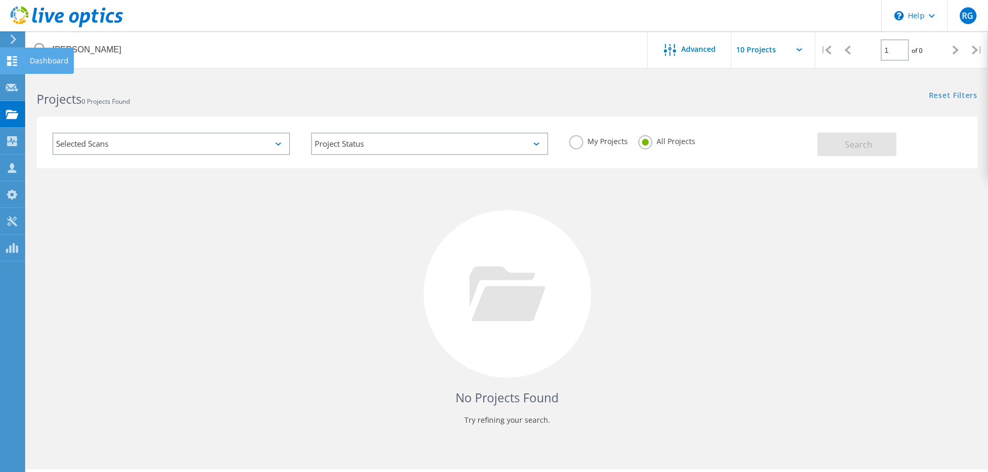
click at [14, 62] on use at bounding box center [12, 61] width 10 height 10
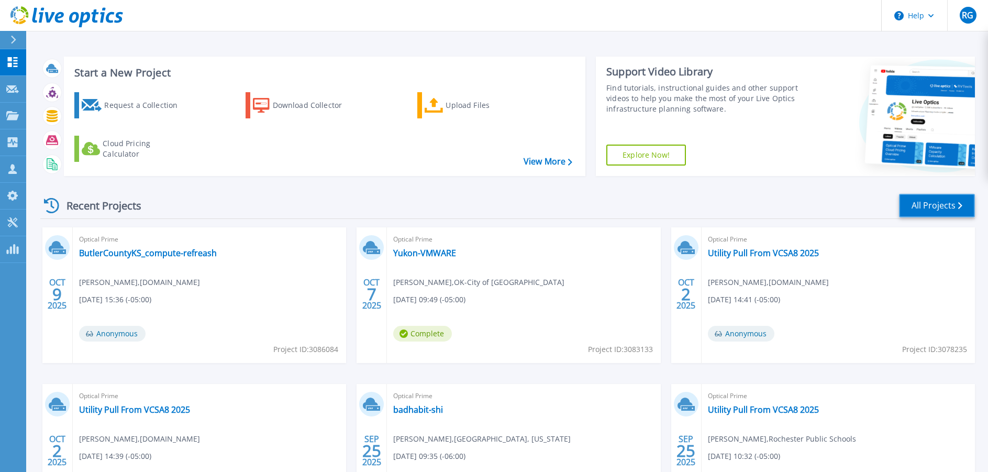
click at [940, 203] on link "All Projects" at bounding box center [937, 206] width 76 height 24
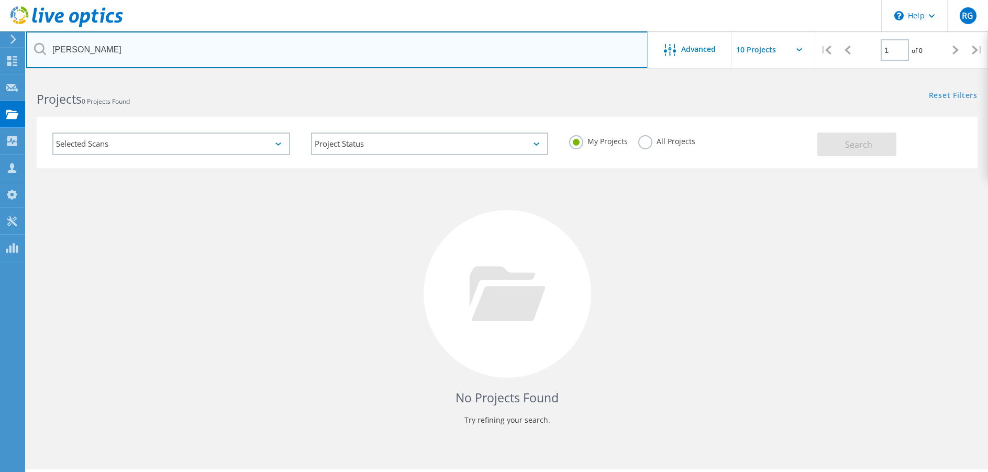
drag, startPoint x: 108, startPoint y: 48, endPoint x: 52, endPoint y: 37, distance: 56.7
click at [52, 37] on input "Brent Birkland" at bounding box center [337, 49] width 622 height 37
type input "[PERSON_NAME]"
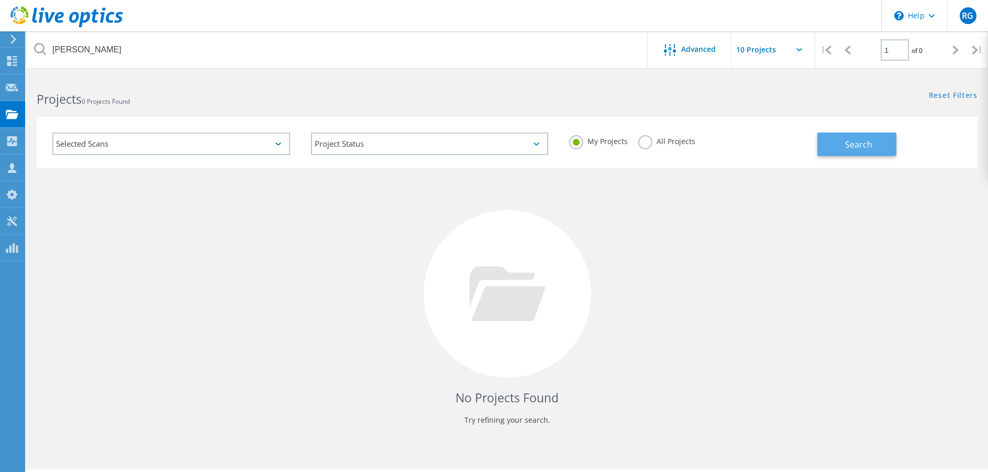
click at [863, 144] on span "Search" at bounding box center [858, 145] width 27 height 12
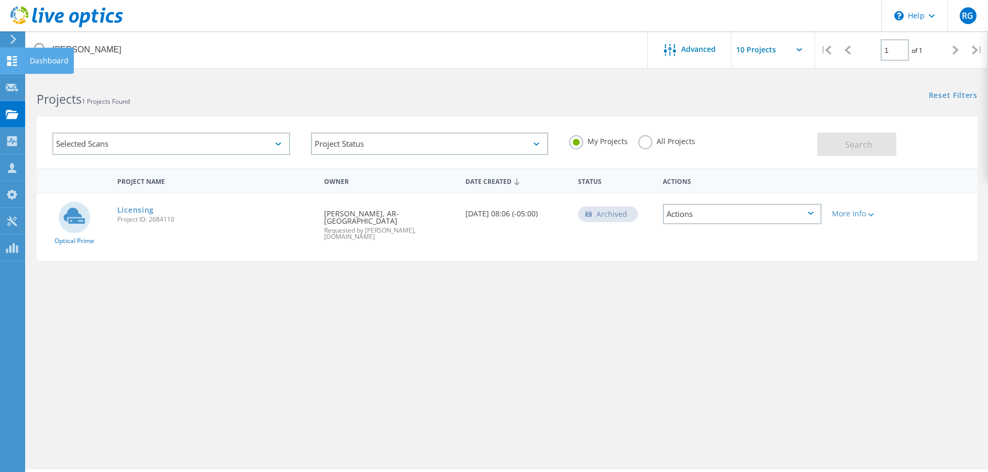
click at [9, 60] on use at bounding box center [12, 61] width 10 height 10
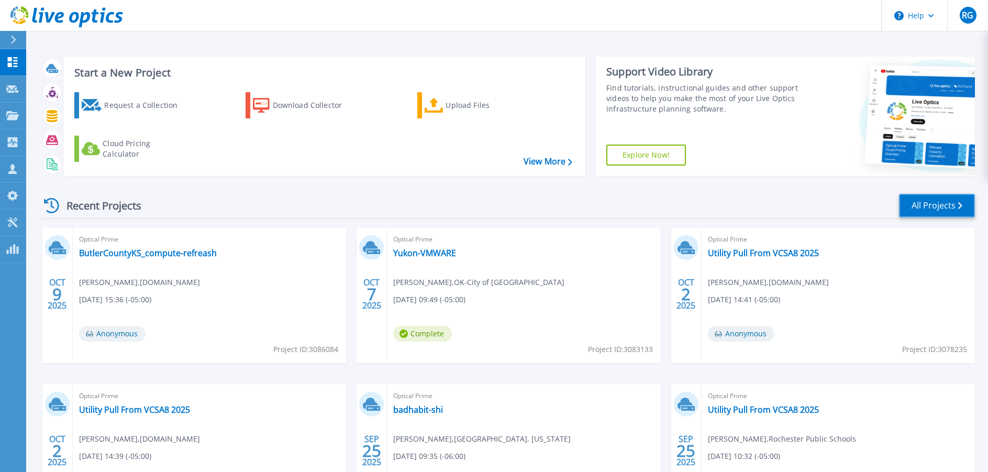
click at [959, 206] on icon at bounding box center [960, 205] width 4 height 7
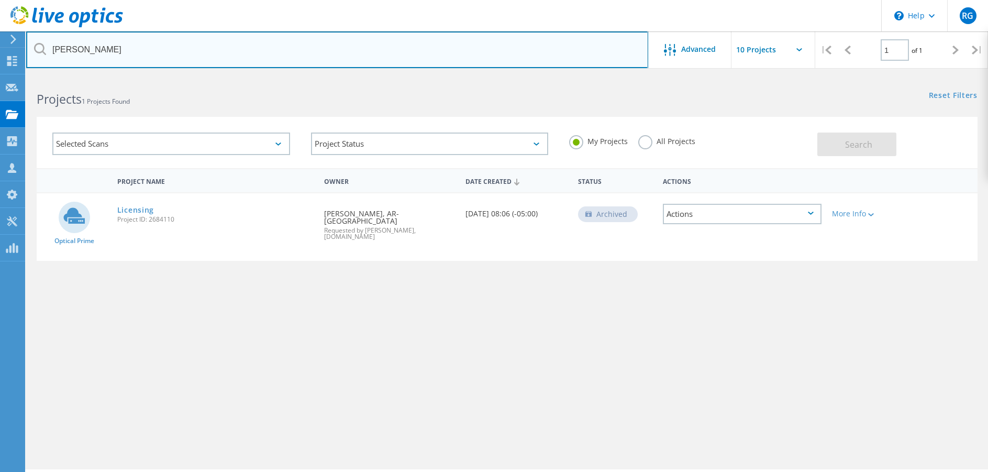
drag, startPoint x: 95, startPoint y: 47, endPoint x: 40, endPoint y: 42, distance: 55.2
click at [40, 42] on input "[PERSON_NAME]" at bounding box center [337, 49] width 622 height 37
type input "[PERSON_NAME]"
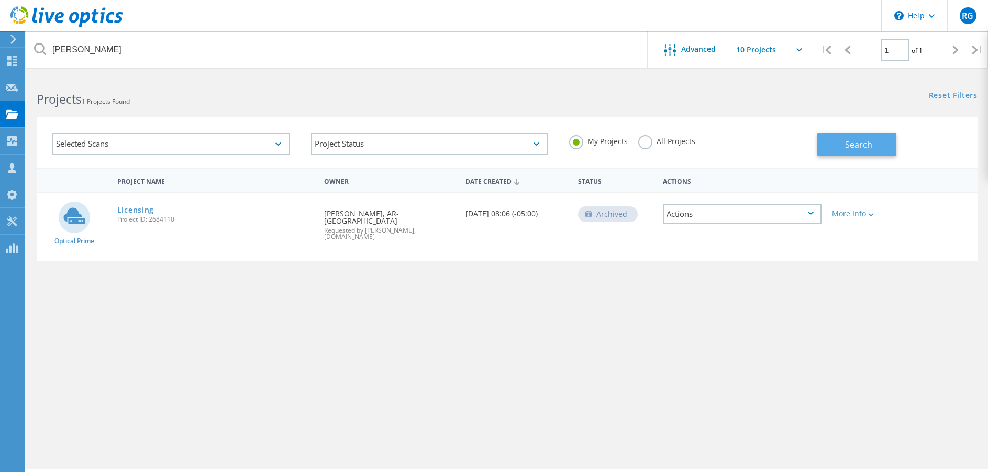
click at [851, 146] on span "Search" at bounding box center [858, 145] width 27 height 12
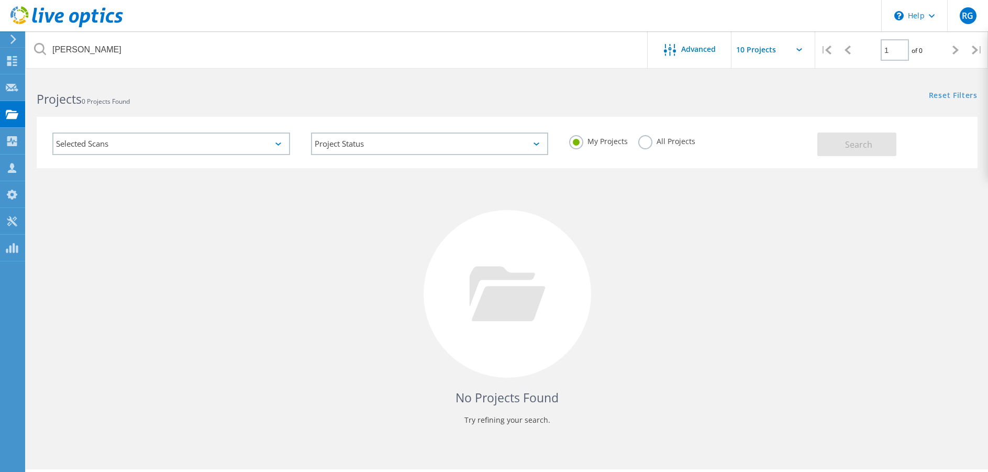
click at [646, 143] on label "All Projects" at bounding box center [666, 140] width 57 height 10
click at [0, 0] on input "All Projects" at bounding box center [0, 0] width 0 height 0
click at [848, 147] on span "Search" at bounding box center [858, 145] width 27 height 12
